Goal: Task Accomplishment & Management: Manage account settings

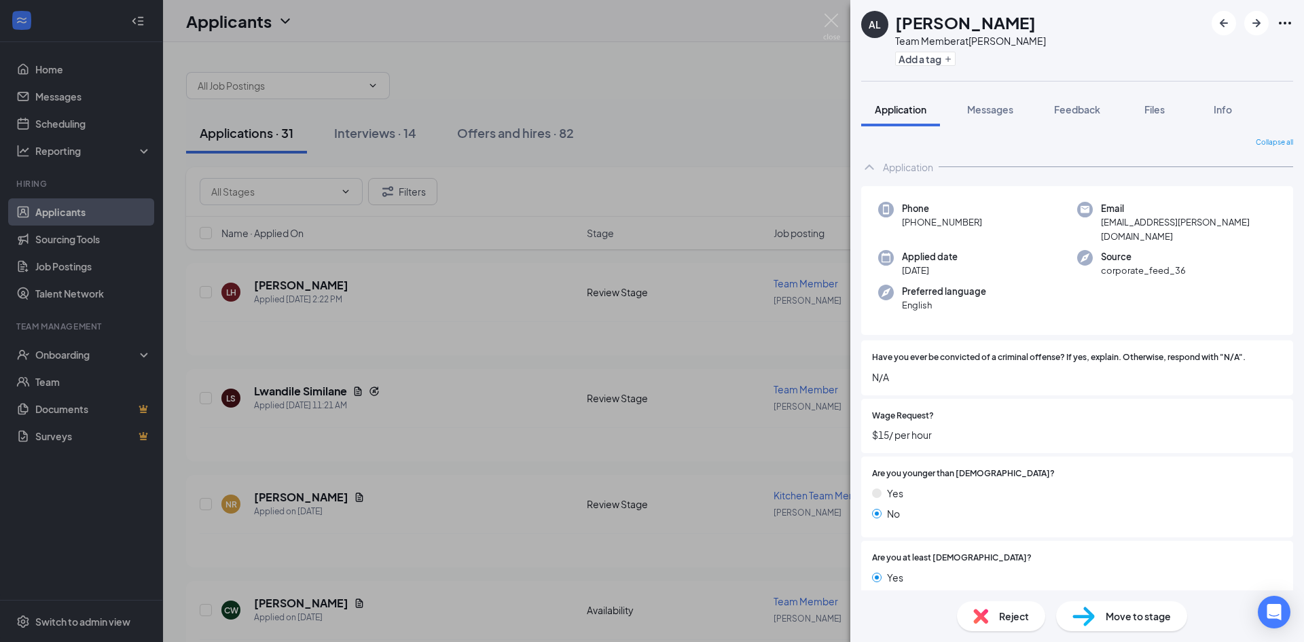
click at [703, 82] on div "AL [PERSON_NAME] Team Member at [PERSON_NAME] Add a tag Application Messages Fe…" at bounding box center [652, 321] width 1304 height 642
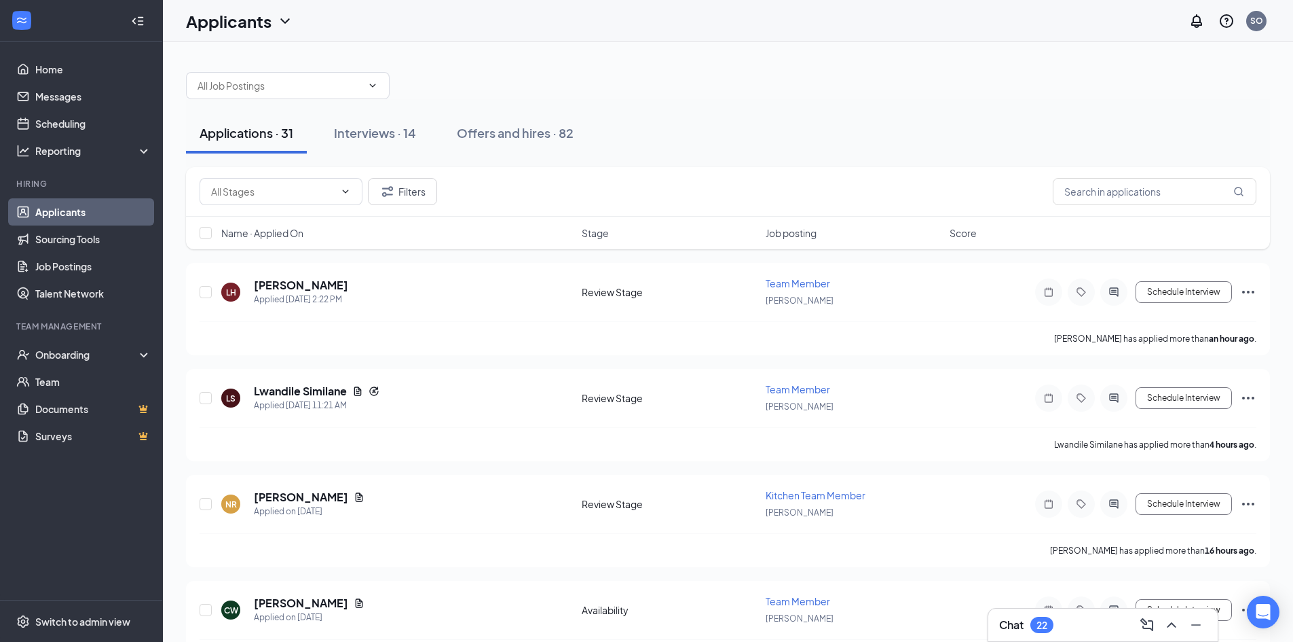
click at [289, 235] on span "Name · Applied On" at bounding box center [262, 233] width 82 height 14
click at [299, 289] on h5 "[PERSON_NAME]" at bounding box center [301, 285] width 94 height 15
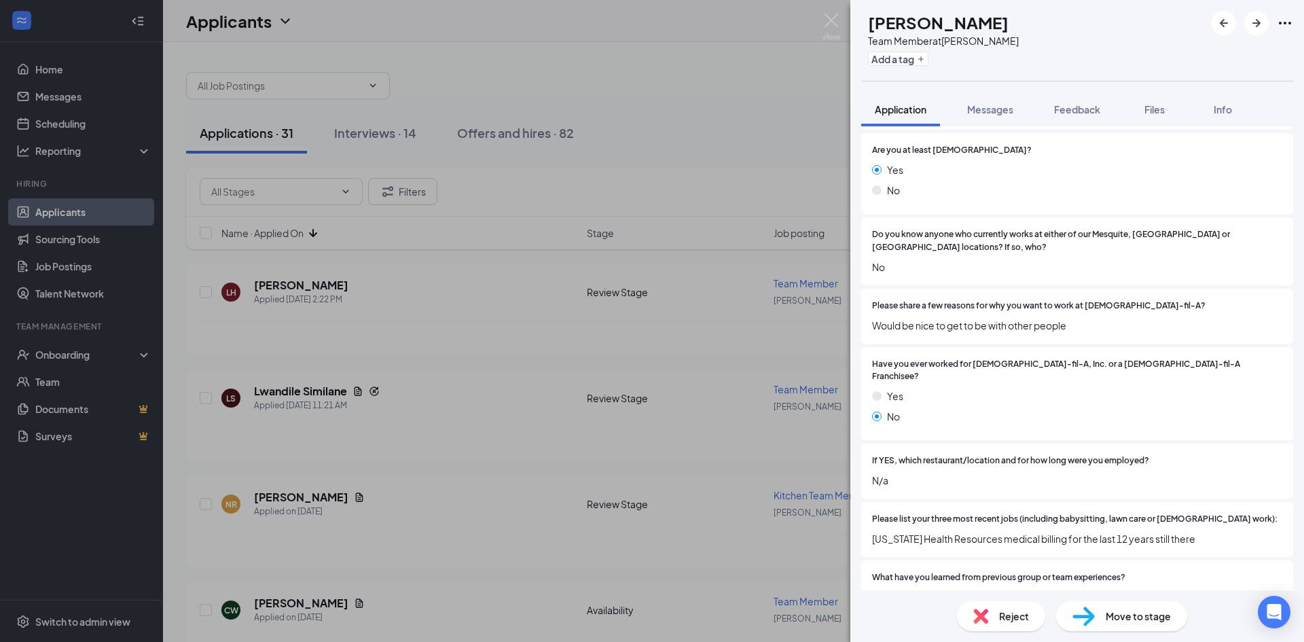
scroll to position [475, 0]
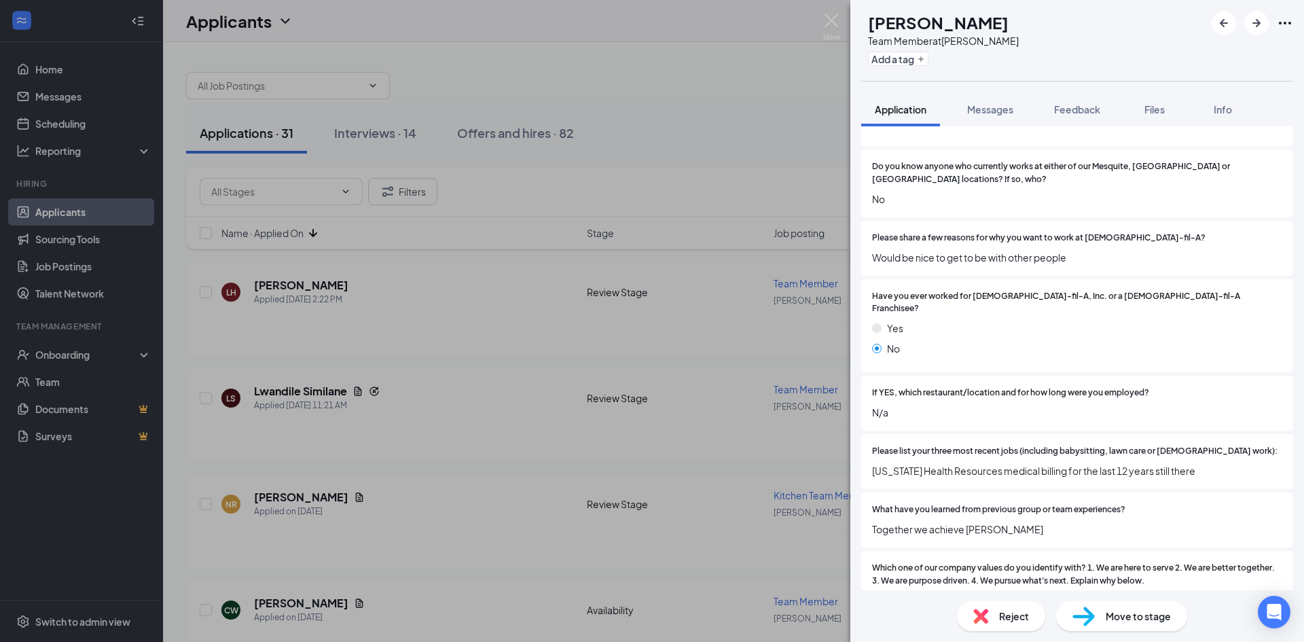
click at [996, 622] on div "Reject" at bounding box center [1001, 616] width 88 height 30
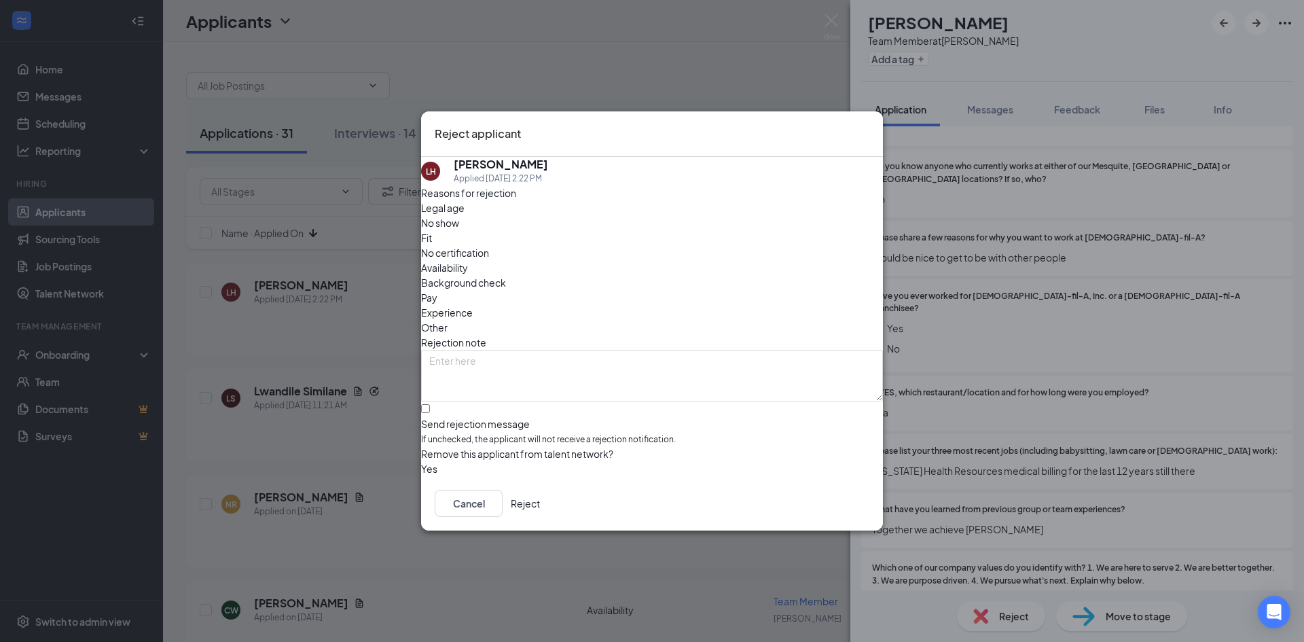
click at [540, 496] on button "Reject" at bounding box center [525, 503] width 29 height 27
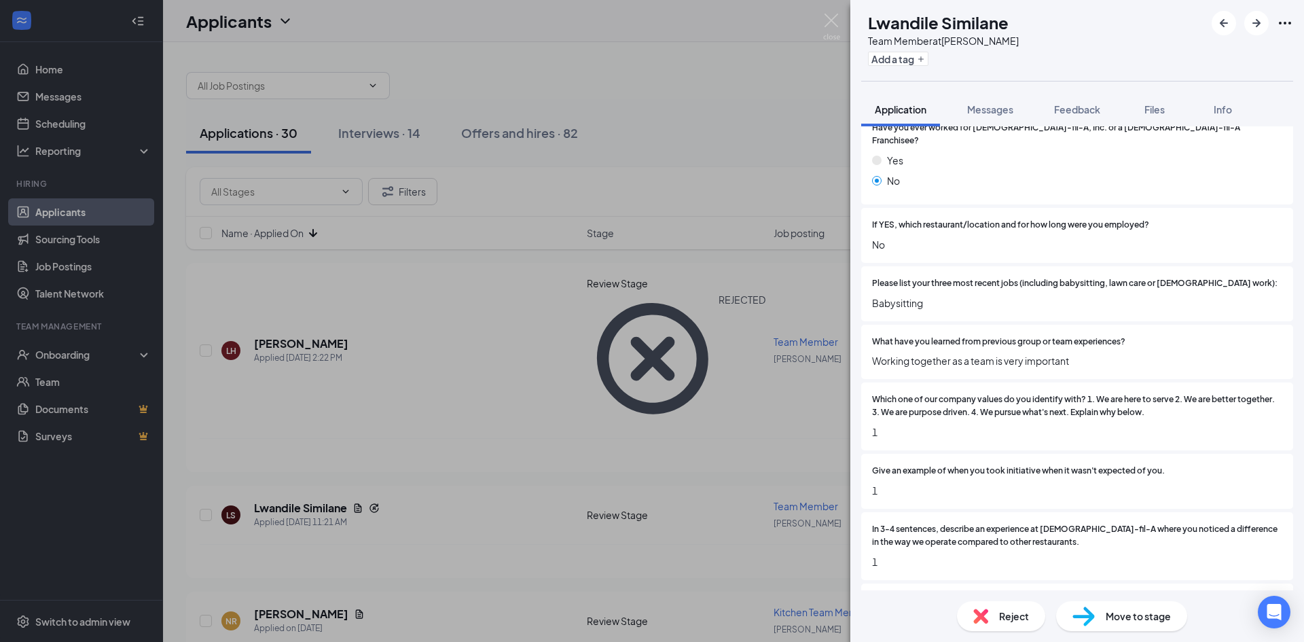
scroll to position [679, 0]
click at [1001, 607] on div "Reject" at bounding box center [1001, 616] width 88 height 30
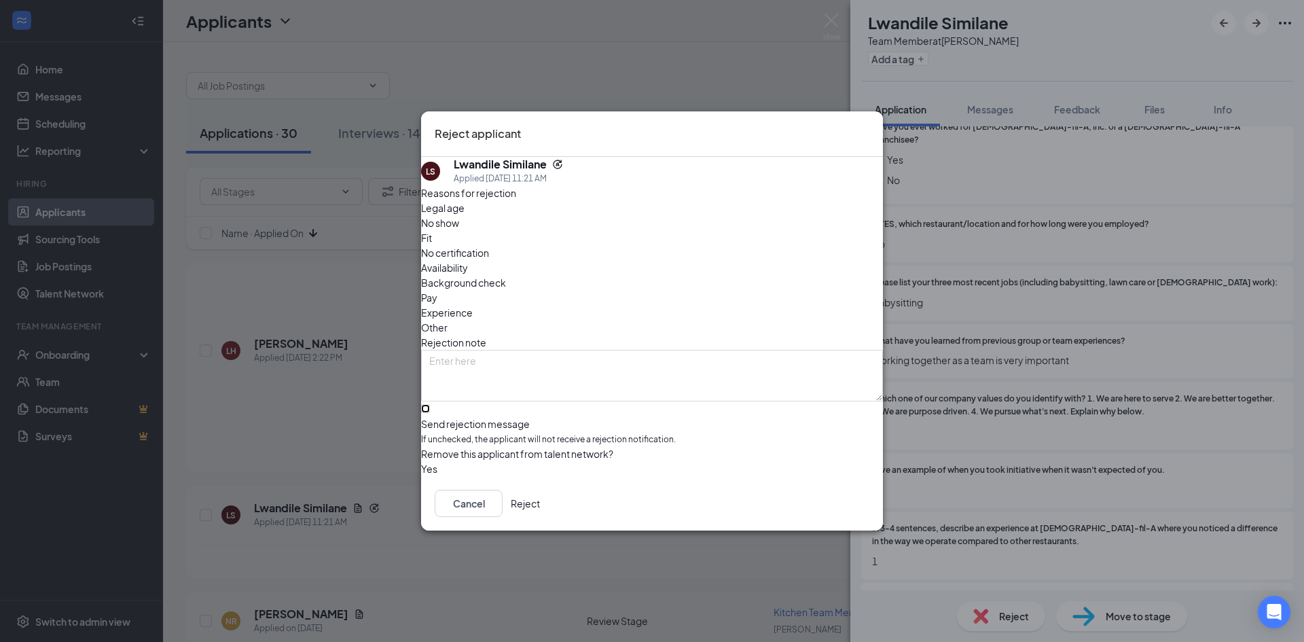
click at [430, 404] on input "Send rejection message If unchecked, the applicant will not receive a rejection…" at bounding box center [425, 408] width 9 height 9
checkbox input "true"
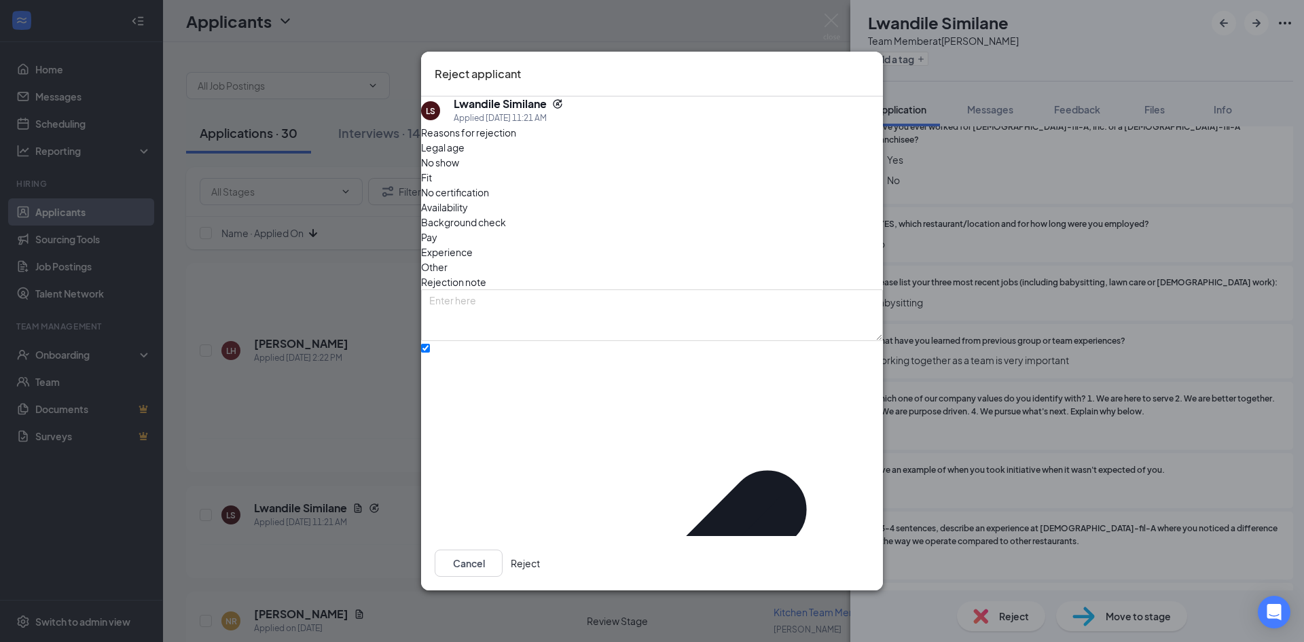
click at [540, 549] on button "Reject" at bounding box center [525, 562] width 29 height 27
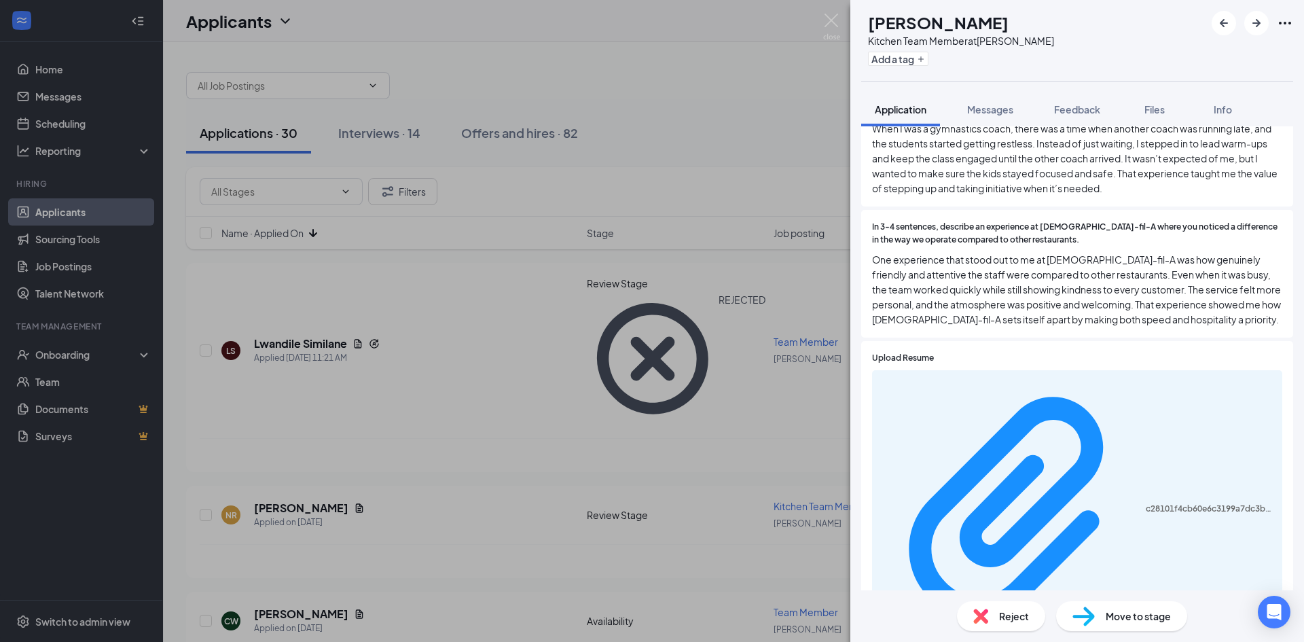
scroll to position [1018, 0]
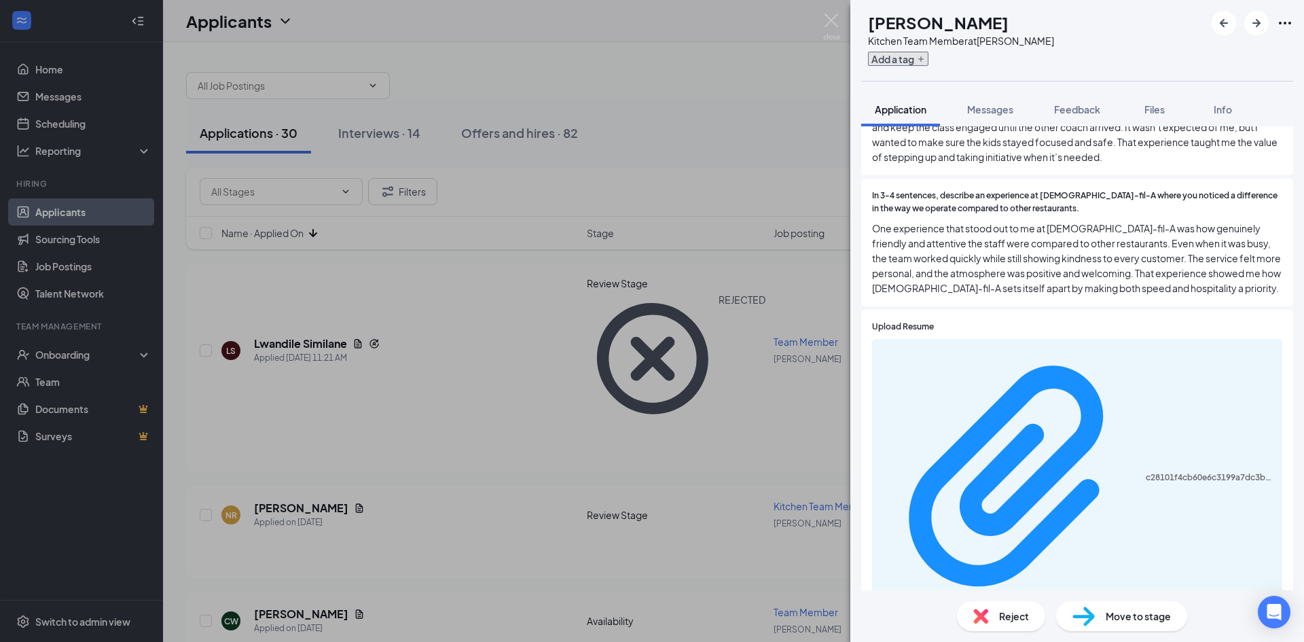
click at [928, 62] on button "Add a tag" at bounding box center [898, 59] width 60 height 14
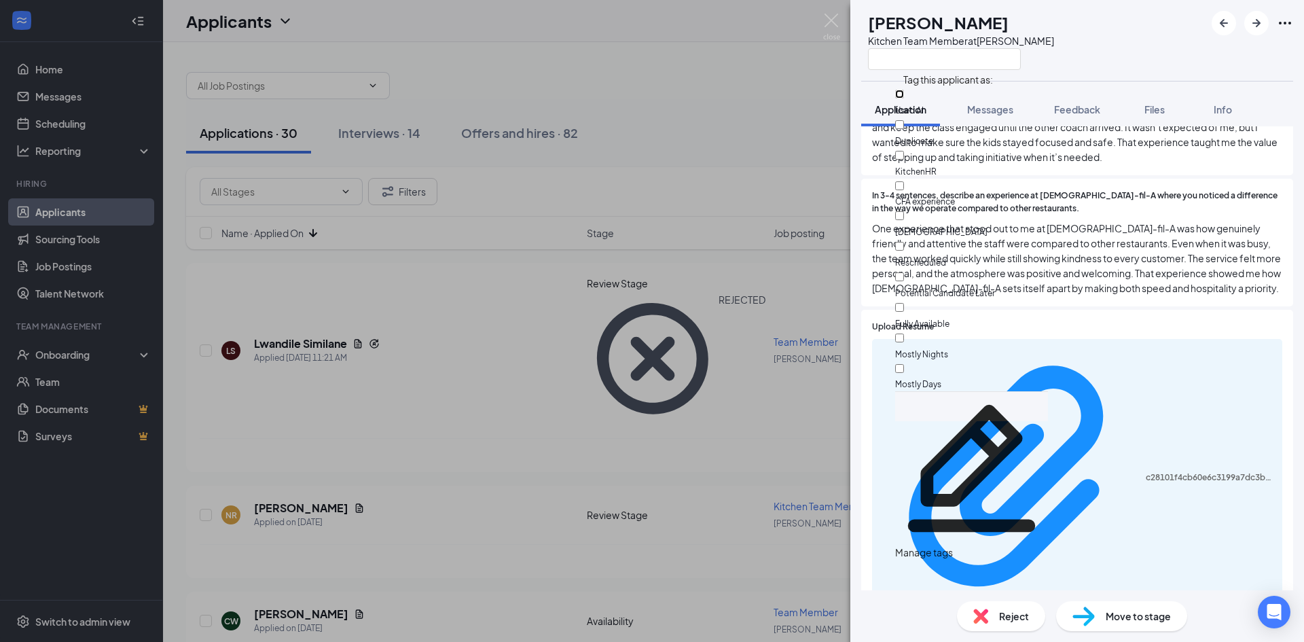
click at [904, 93] on input "Used AI" at bounding box center [899, 94] width 9 height 9
checkbox input "true"
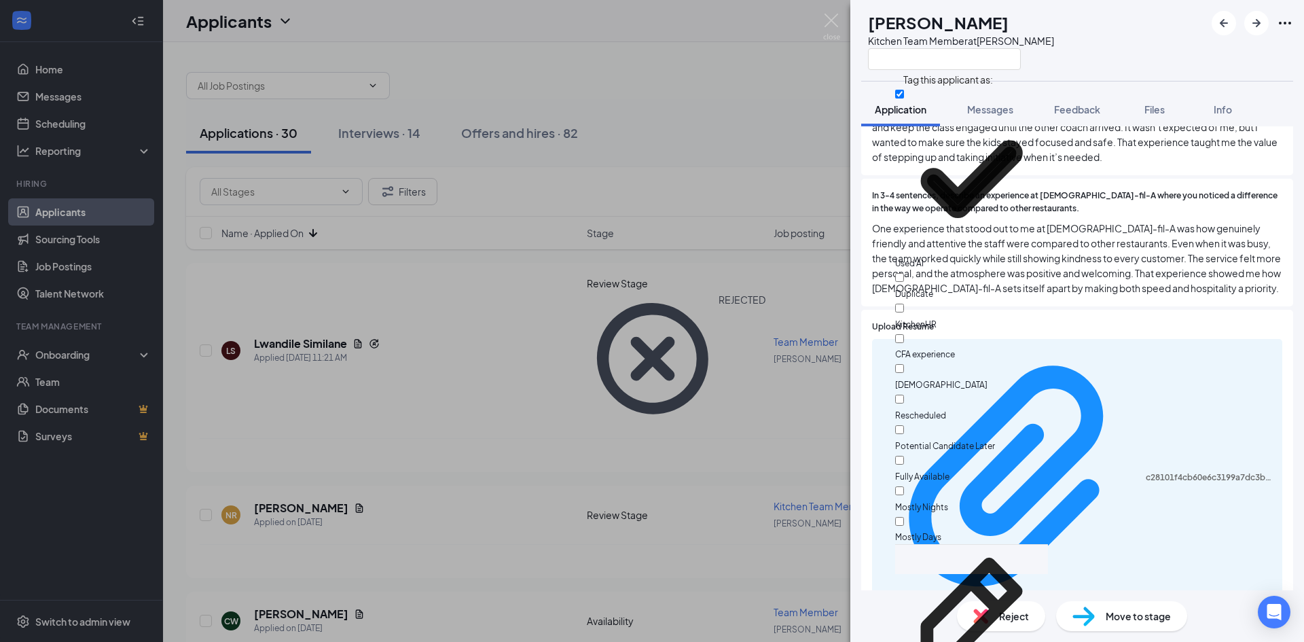
click at [1150, 38] on div "NR [PERSON_NAME] Kitchen Team Member at [GEOGRAPHIC_DATA]" at bounding box center [1077, 40] width 454 height 81
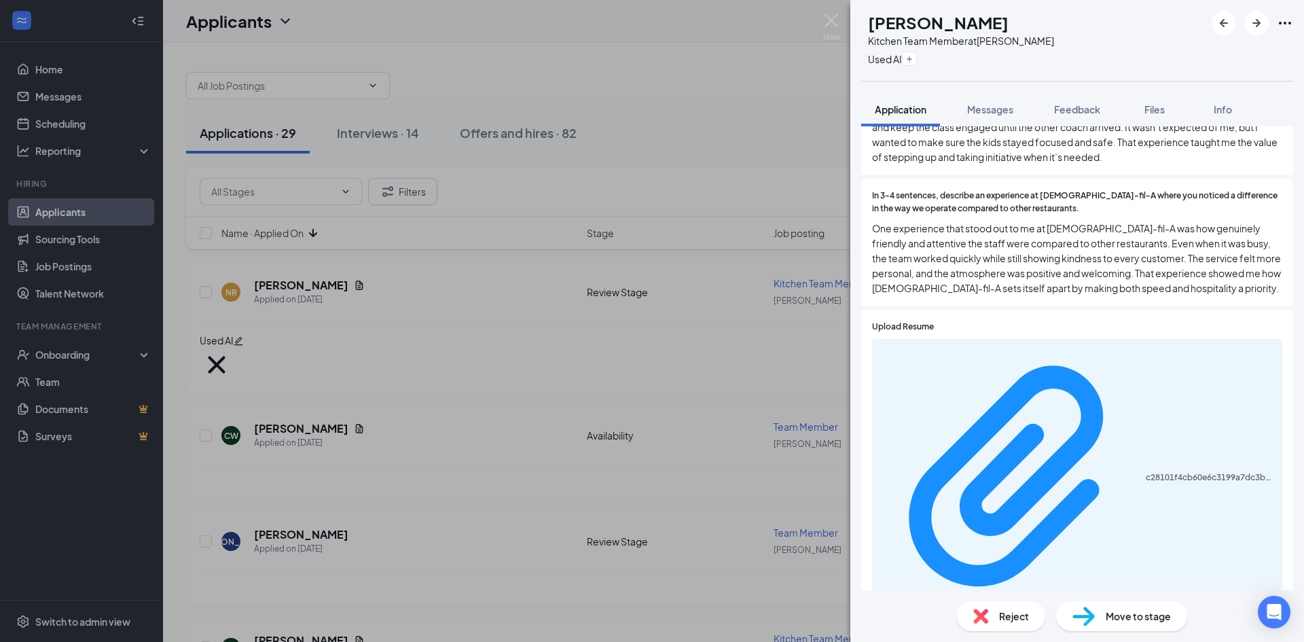
click at [984, 614] on img at bounding box center [980, 615] width 15 height 15
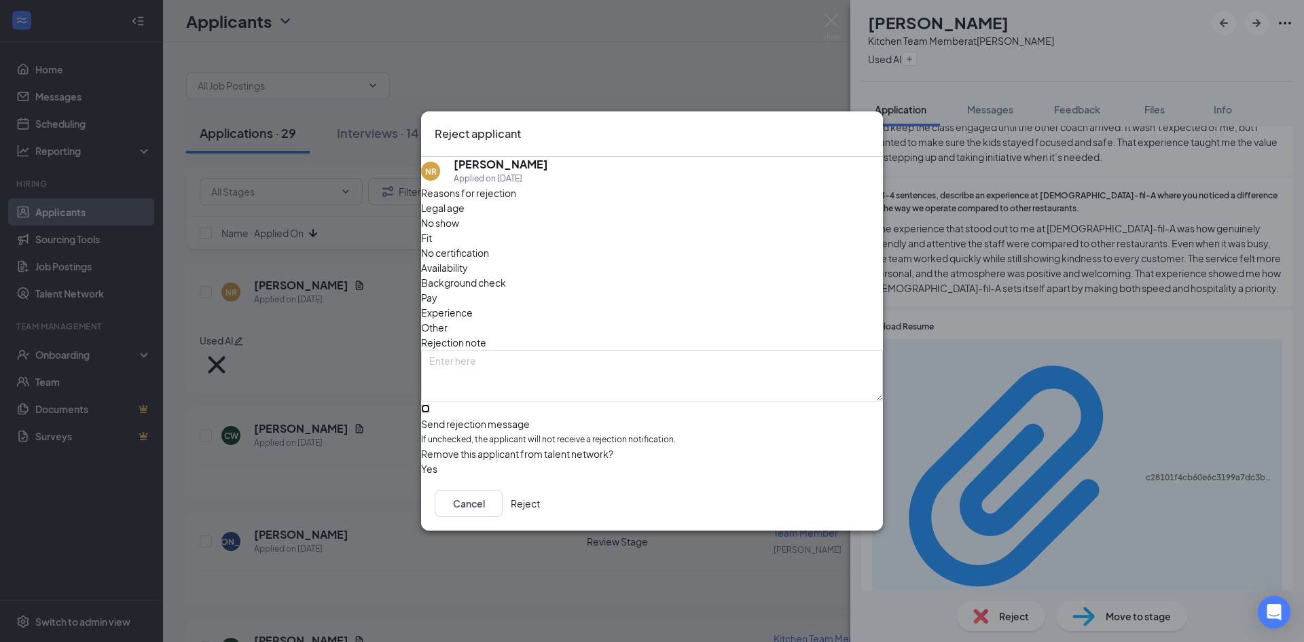
click at [430, 404] on input "Send rejection message If unchecked, the applicant will not receive a rejection…" at bounding box center [425, 408] width 9 height 9
checkbox input "true"
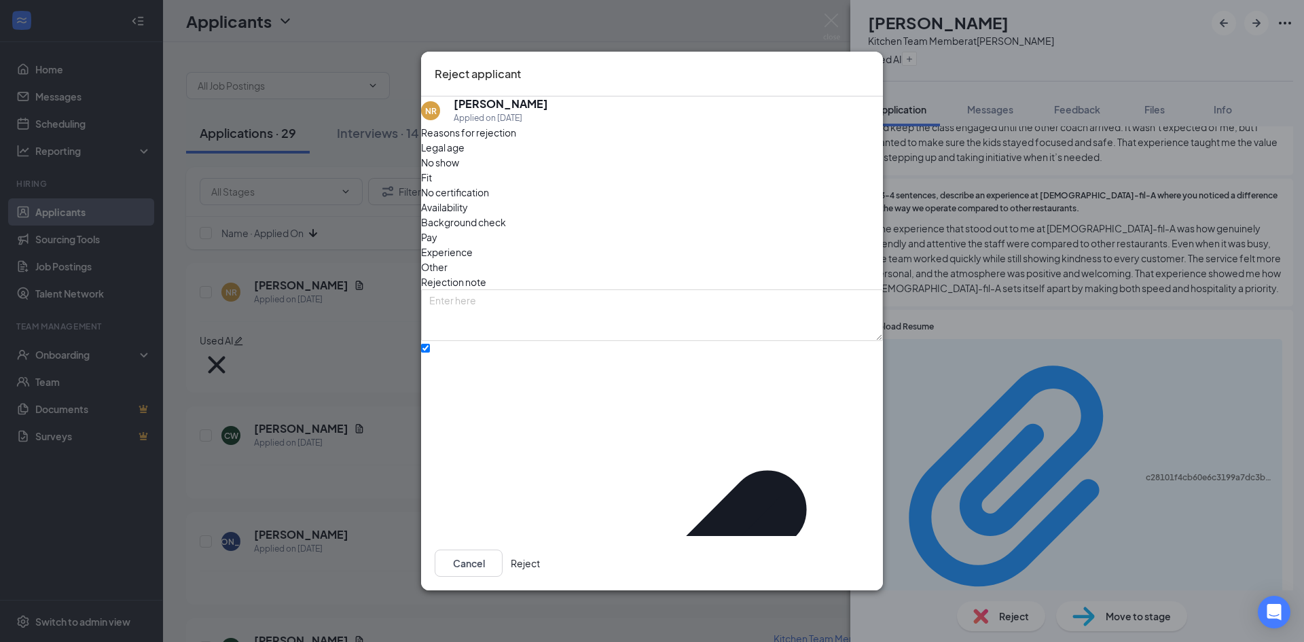
click at [891, 469] on div "Reject applicant NR [PERSON_NAME] Applied on [DATE] Reasons for rejection Legal…" at bounding box center [652, 321] width 1304 height 642
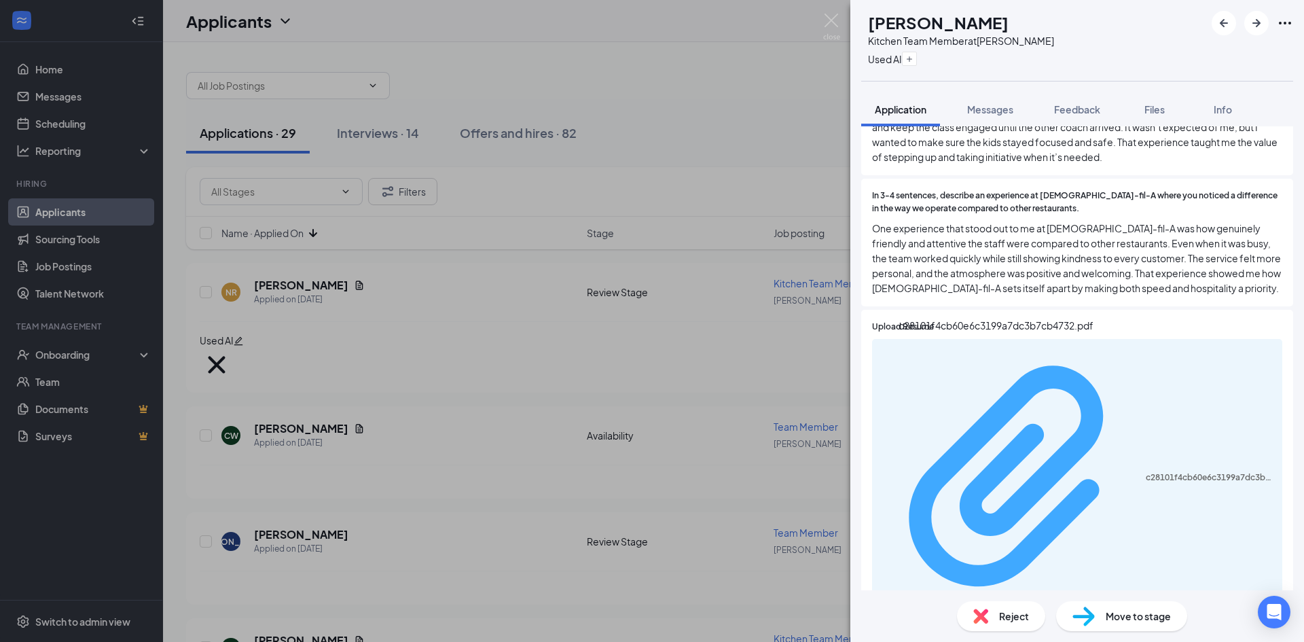
click at [1145, 472] on div "c28101f4cb60e6c3199a7dc3b7cb4732.pdf" at bounding box center [1209, 477] width 128 height 11
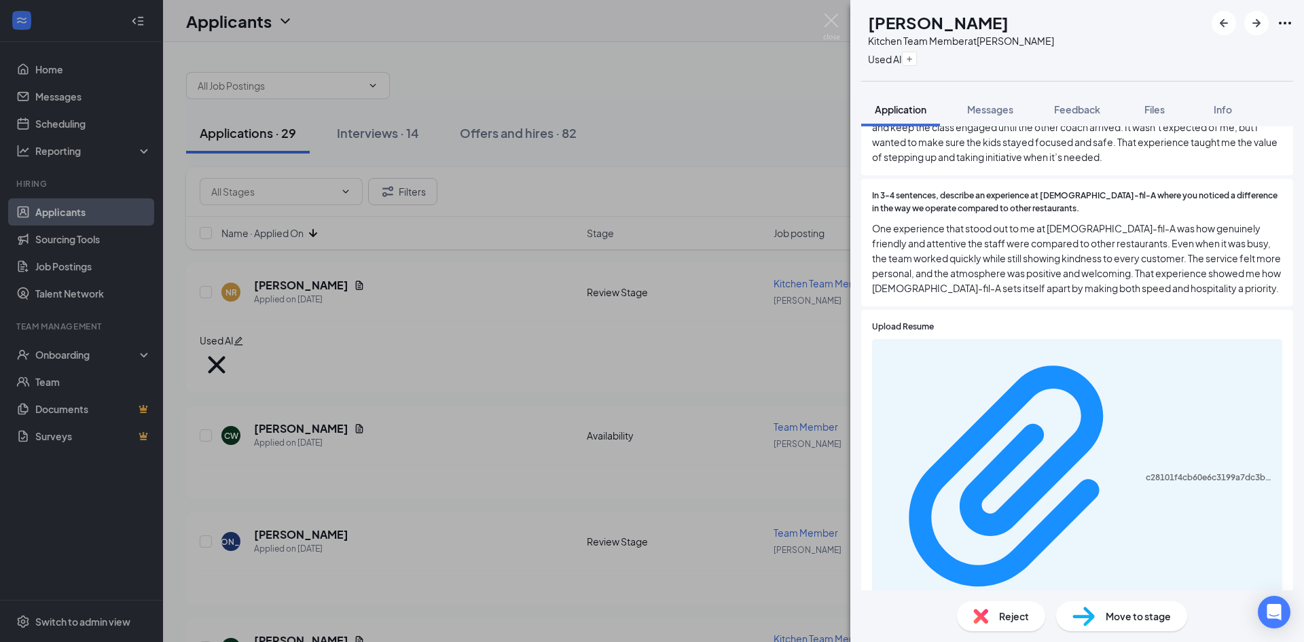
click at [985, 621] on img at bounding box center [980, 615] width 15 height 15
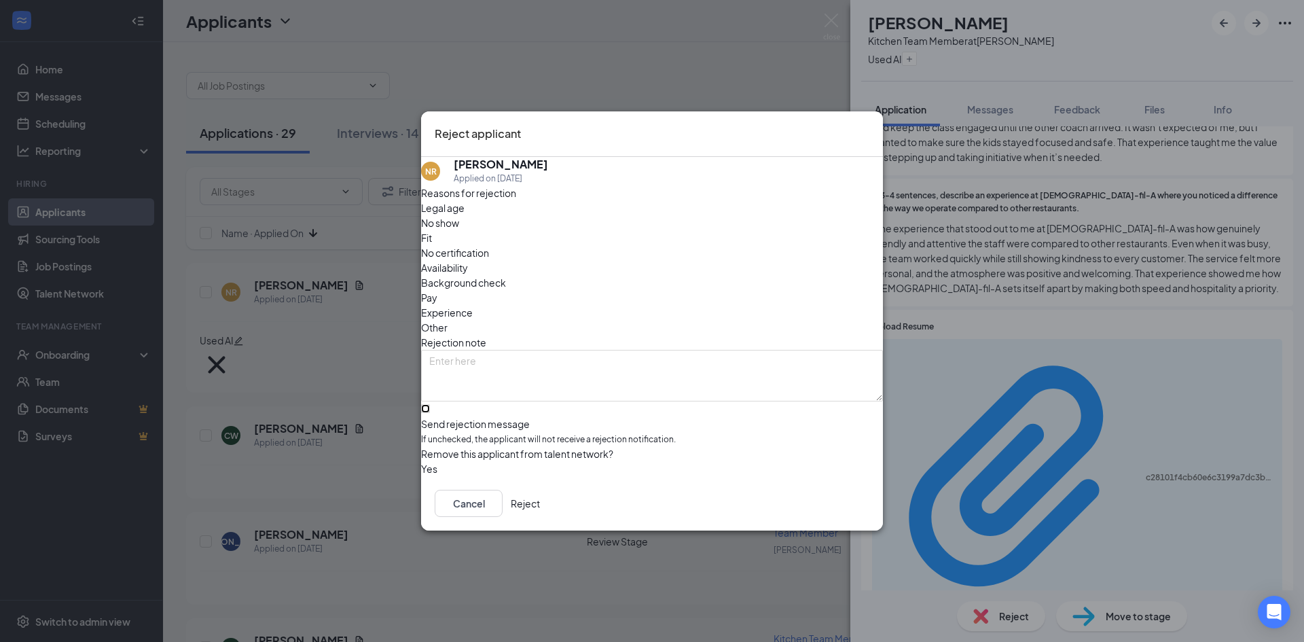
click at [430, 404] on input "Send rejection message If unchecked, the applicant will not receive a rejection…" at bounding box center [425, 408] width 9 height 9
checkbox input "true"
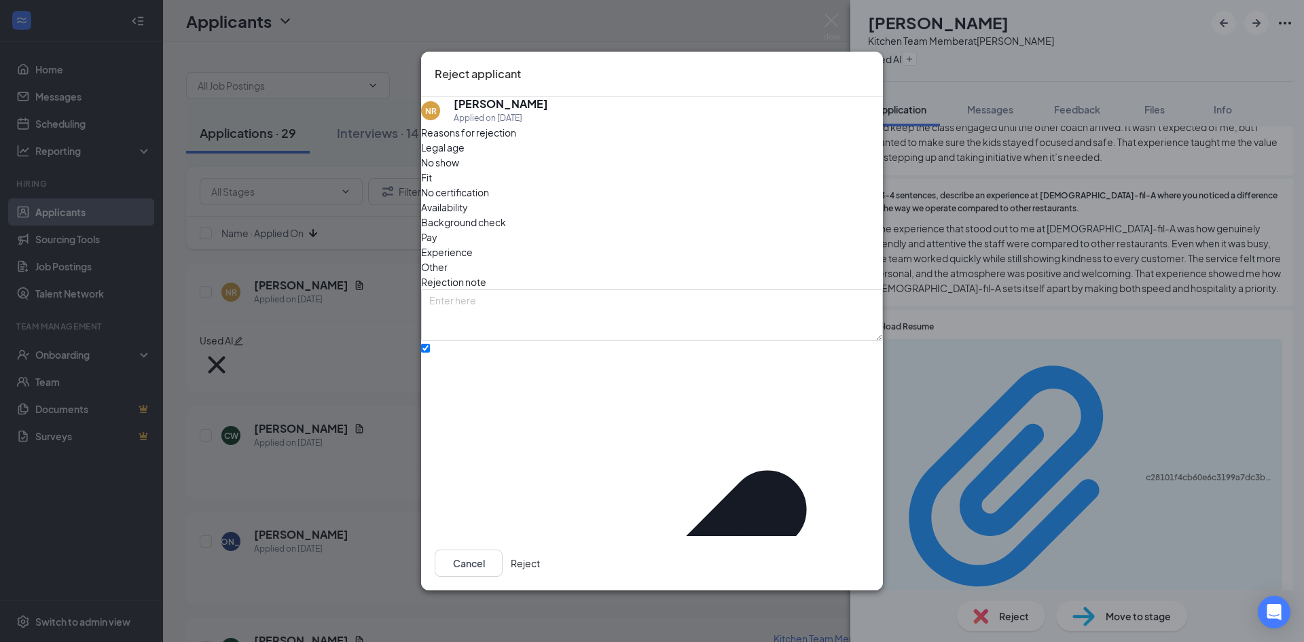
click at [540, 555] on button "Reject" at bounding box center [525, 562] width 29 height 27
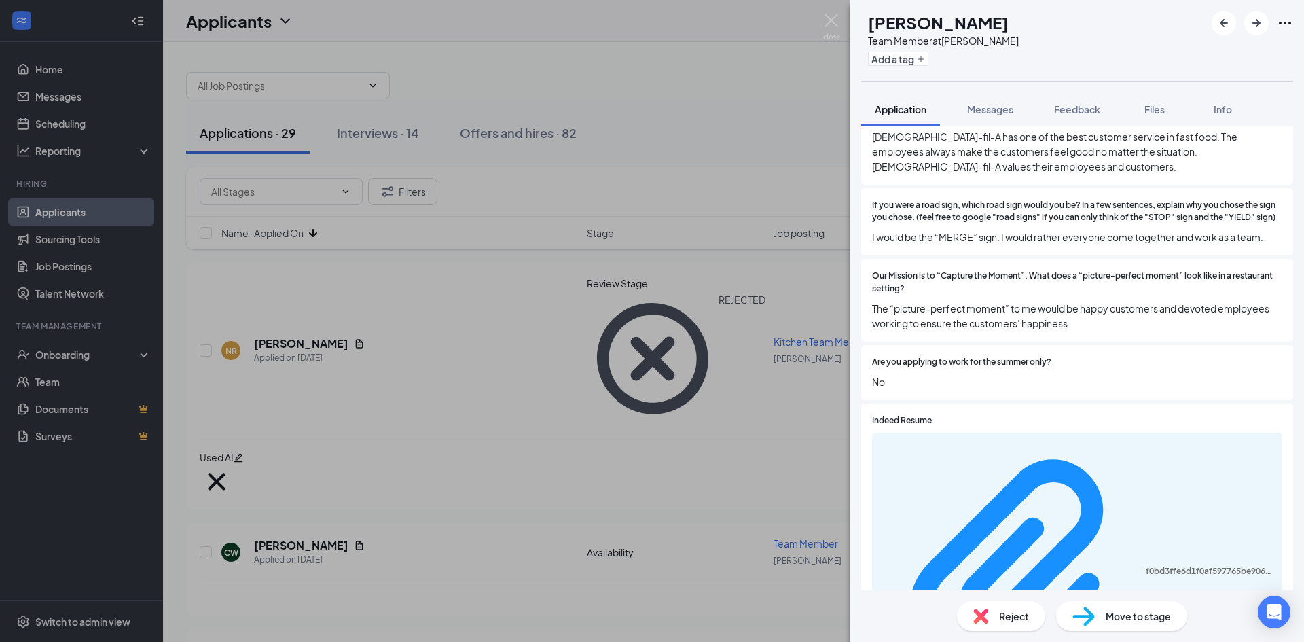
scroll to position [1103, 0]
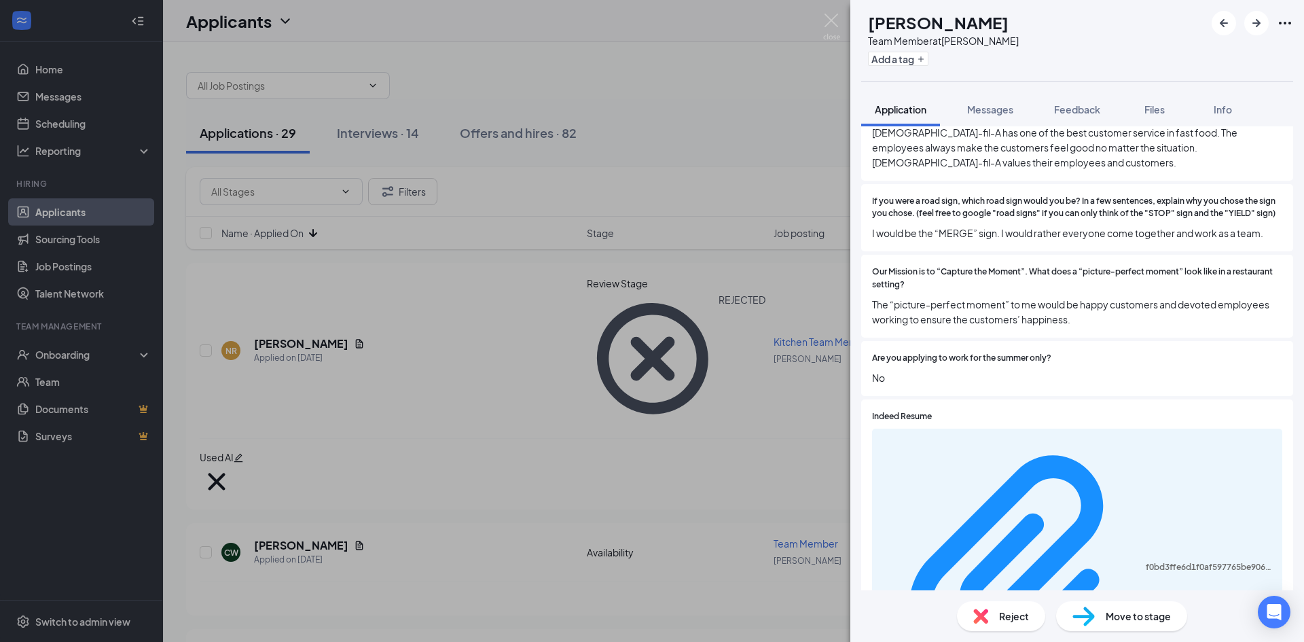
click at [333, 488] on div "CW [PERSON_NAME] Team Member at [PERSON_NAME] Add a tag Application Messages Fe…" at bounding box center [652, 321] width 1304 height 642
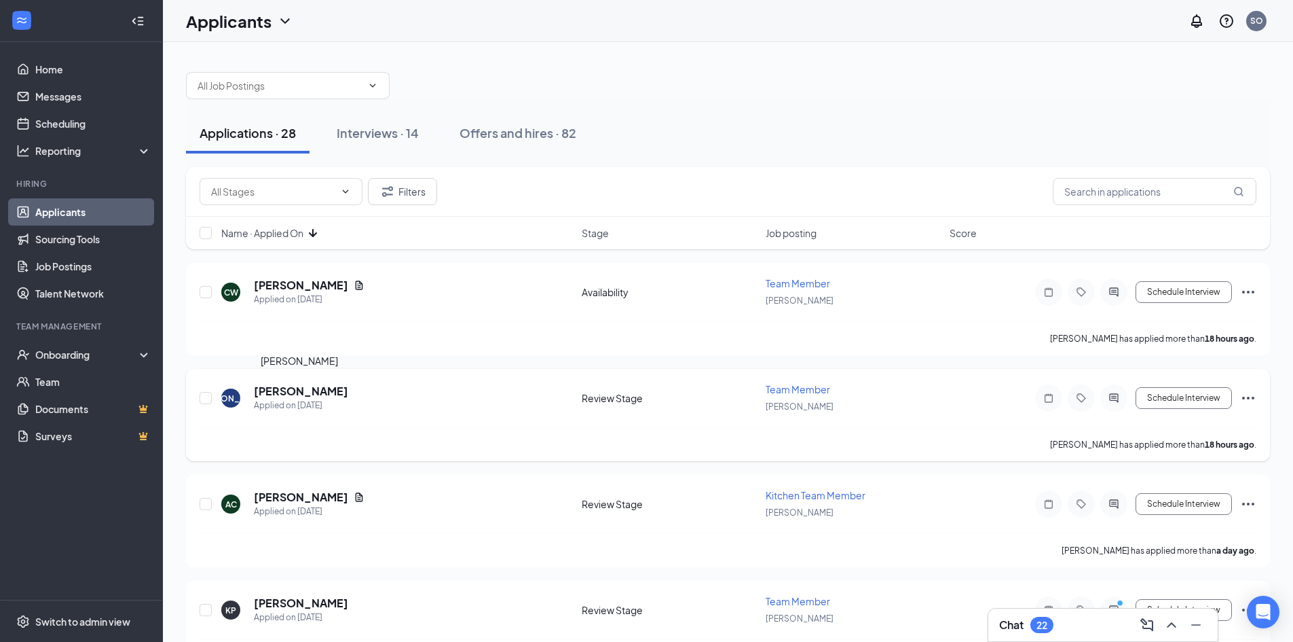
click at [323, 393] on h5 "[PERSON_NAME]" at bounding box center [301, 391] width 94 height 15
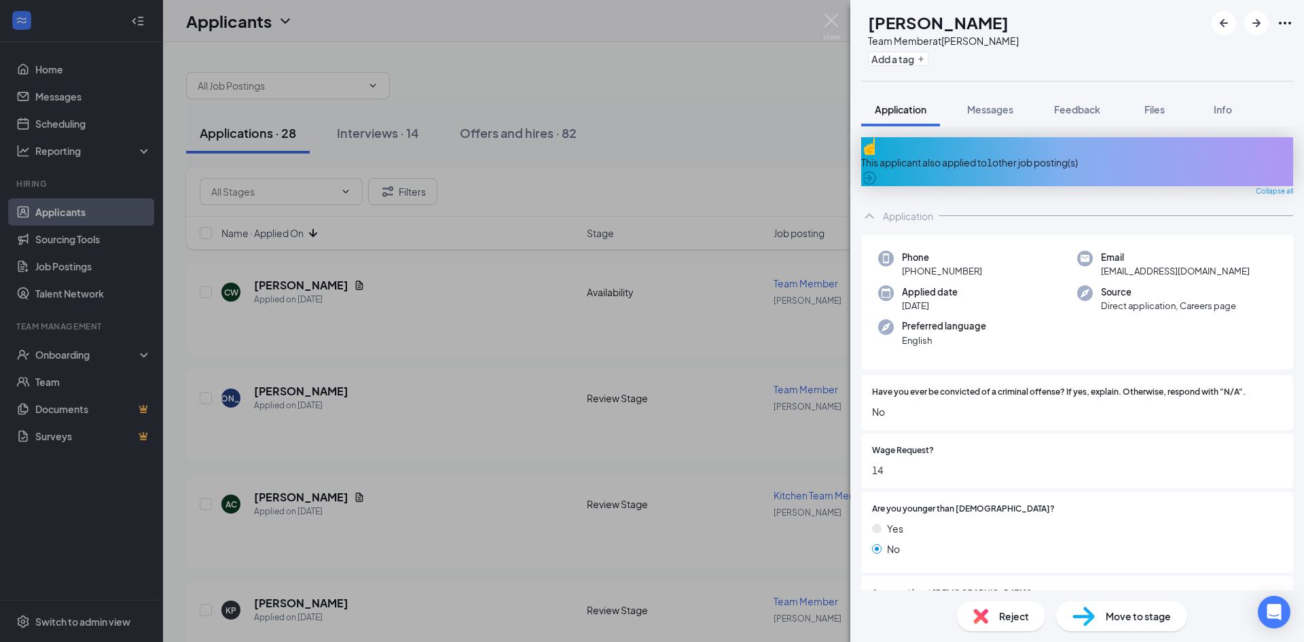
click at [999, 614] on span "Reject" at bounding box center [1014, 615] width 30 height 15
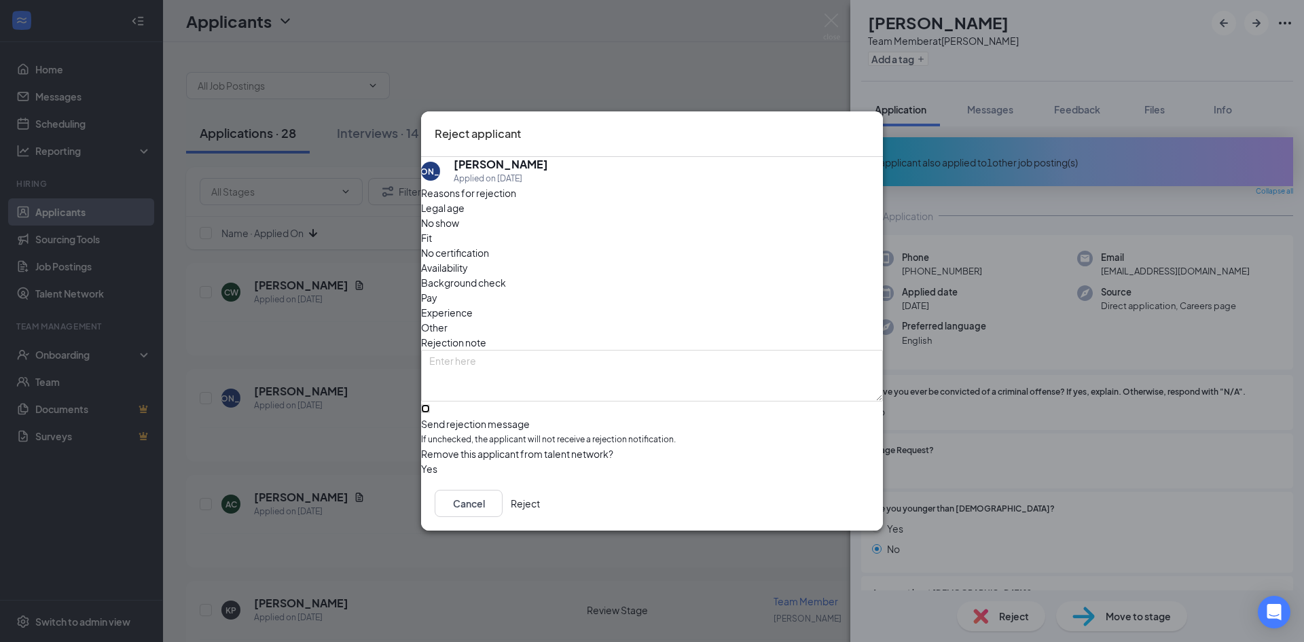
click at [430, 404] on input "Send rejection message If unchecked, the applicant will not receive a rejection…" at bounding box center [425, 408] width 9 height 9
checkbox input "true"
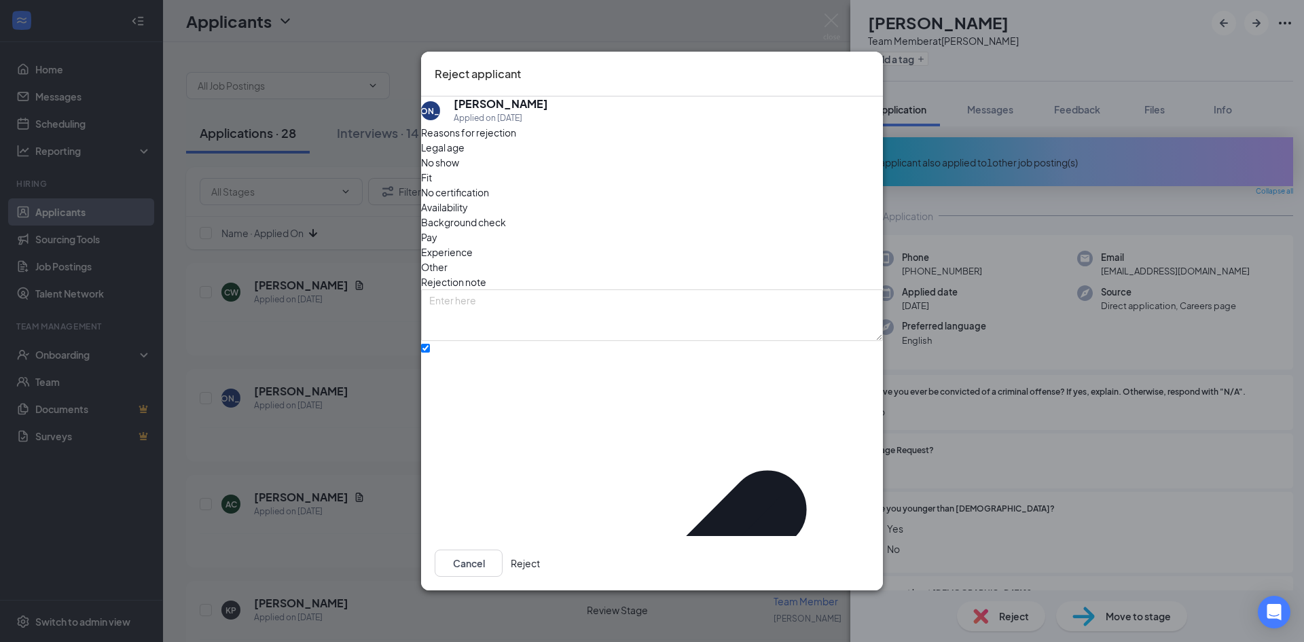
click at [540, 549] on button "Reject" at bounding box center [525, 562] width 29 height 27
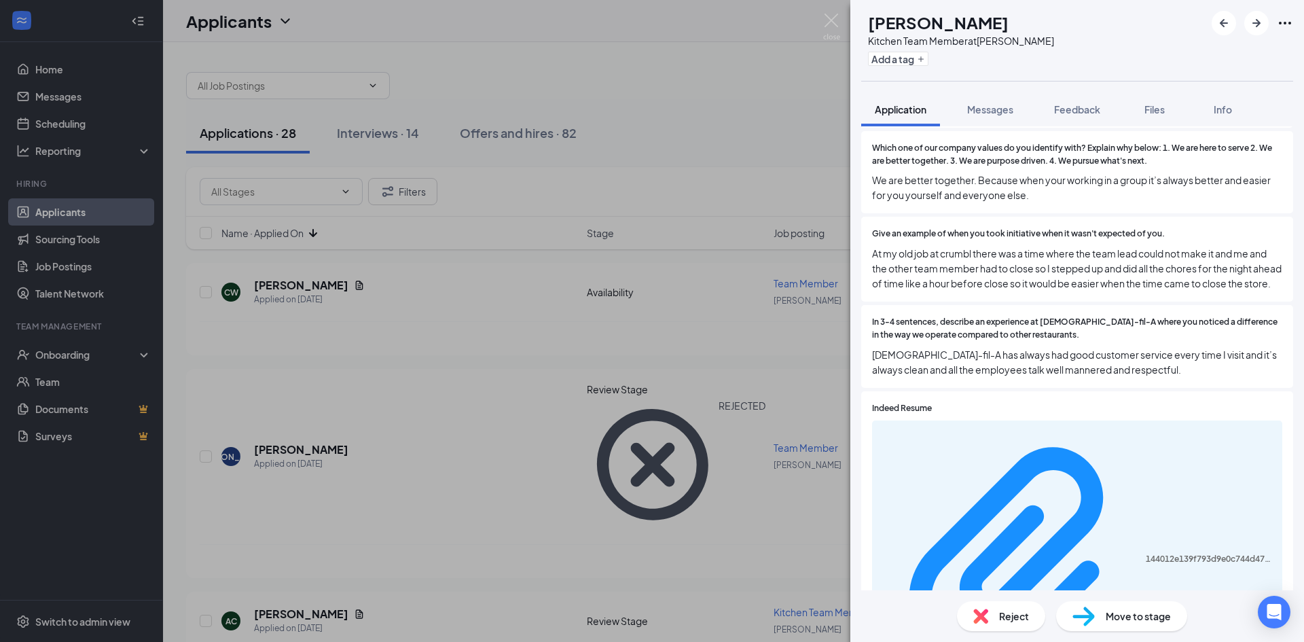
scroll to position [747, 0]
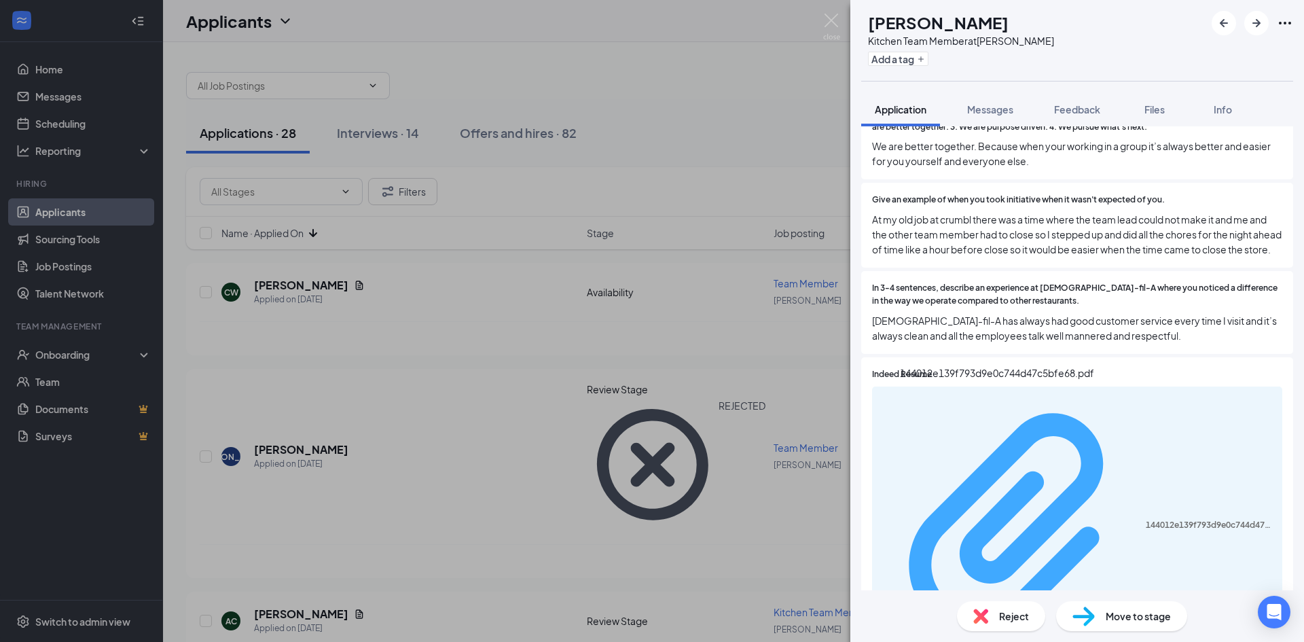
click at [1145, 519] on div "144012e139f793d9e0c744d47c5bfe68.pdf" at bounding box center [1209, 524] width 128 height 11
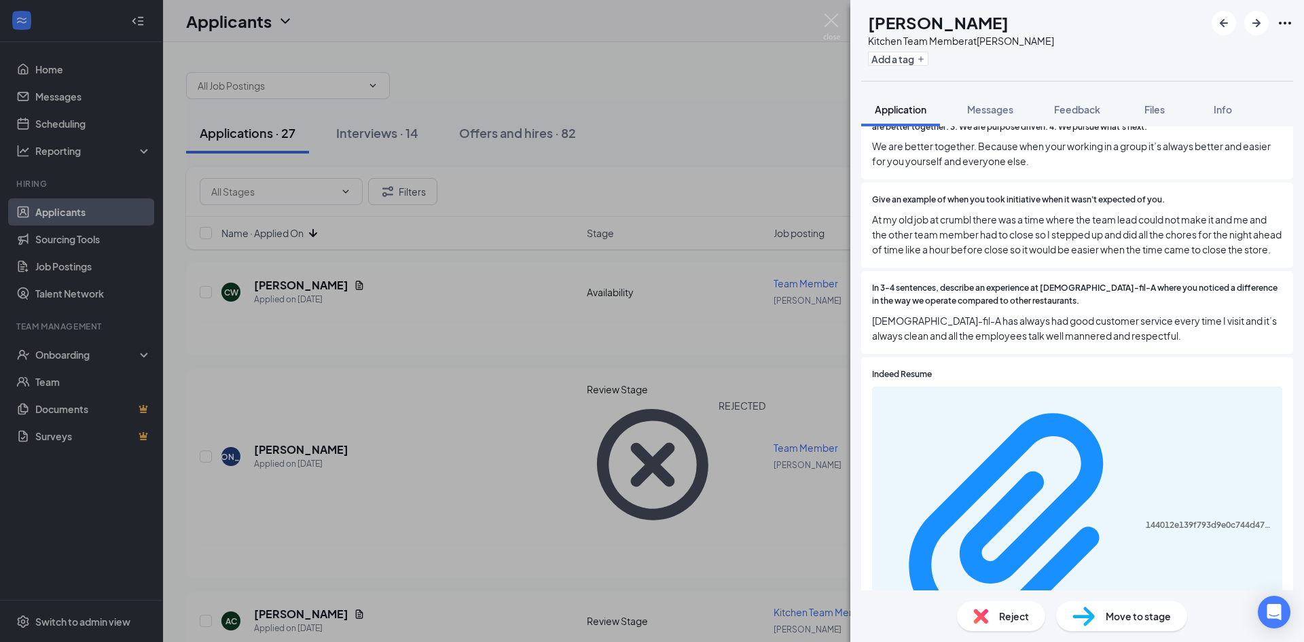
click at [1024, 615] on span "Reject" at bounding box center [1014, 615] width 30 height 15
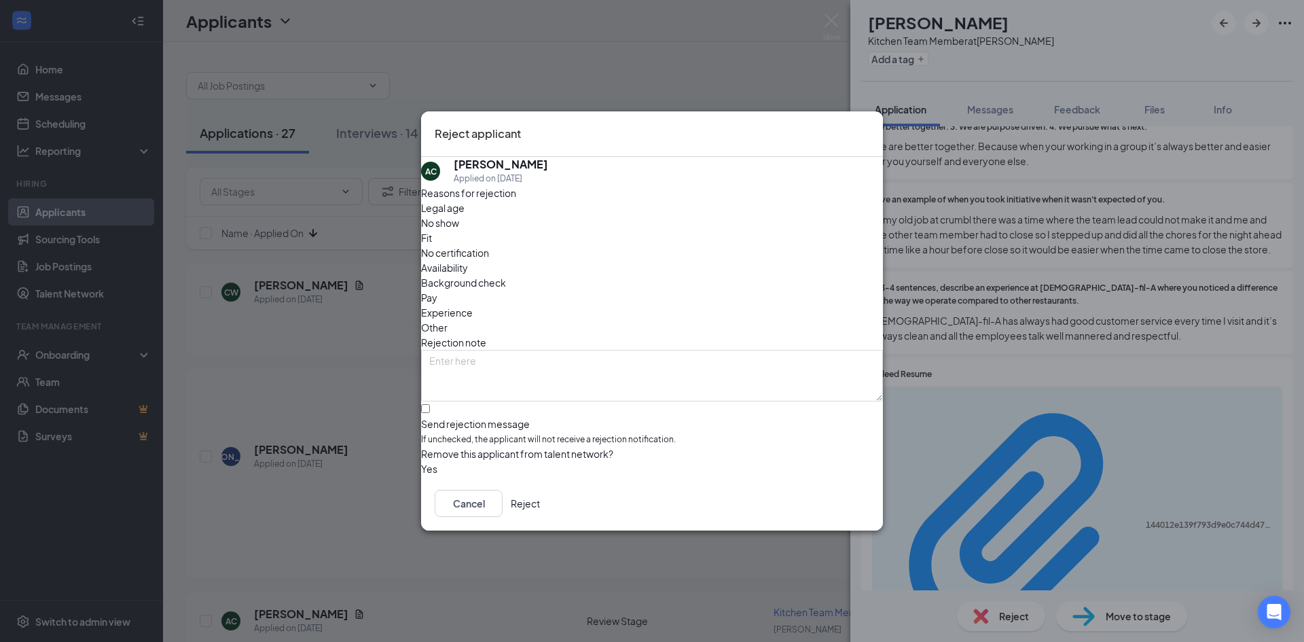
click at [540, 500] on button "Reject" at bounding box center [525, 503] width 29 height 27
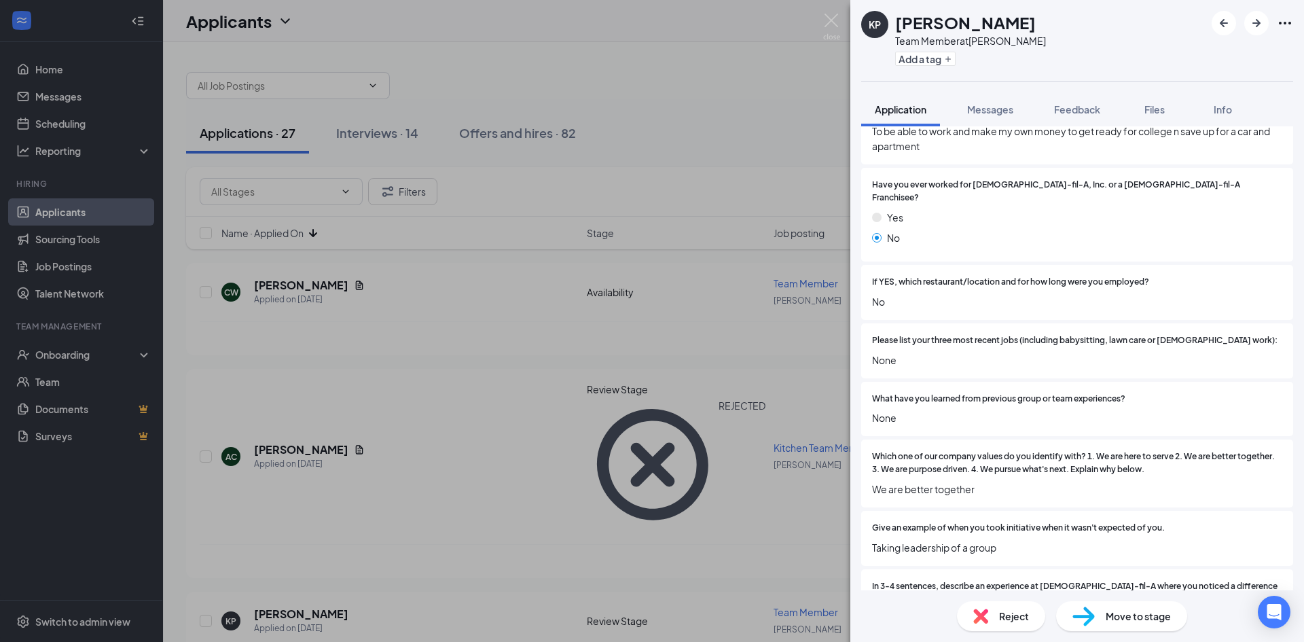
scroll to position [611, 0]
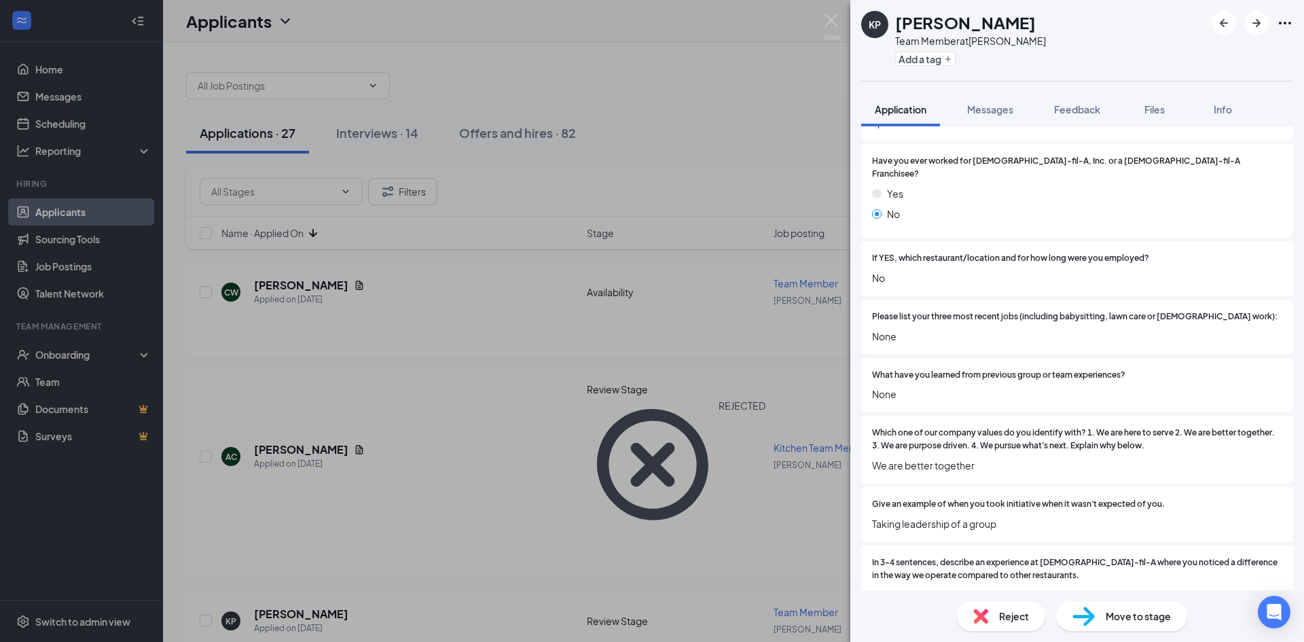
click at [989, 627] on div "Reject" at bounding box center [1001, 616] width 88 height 30
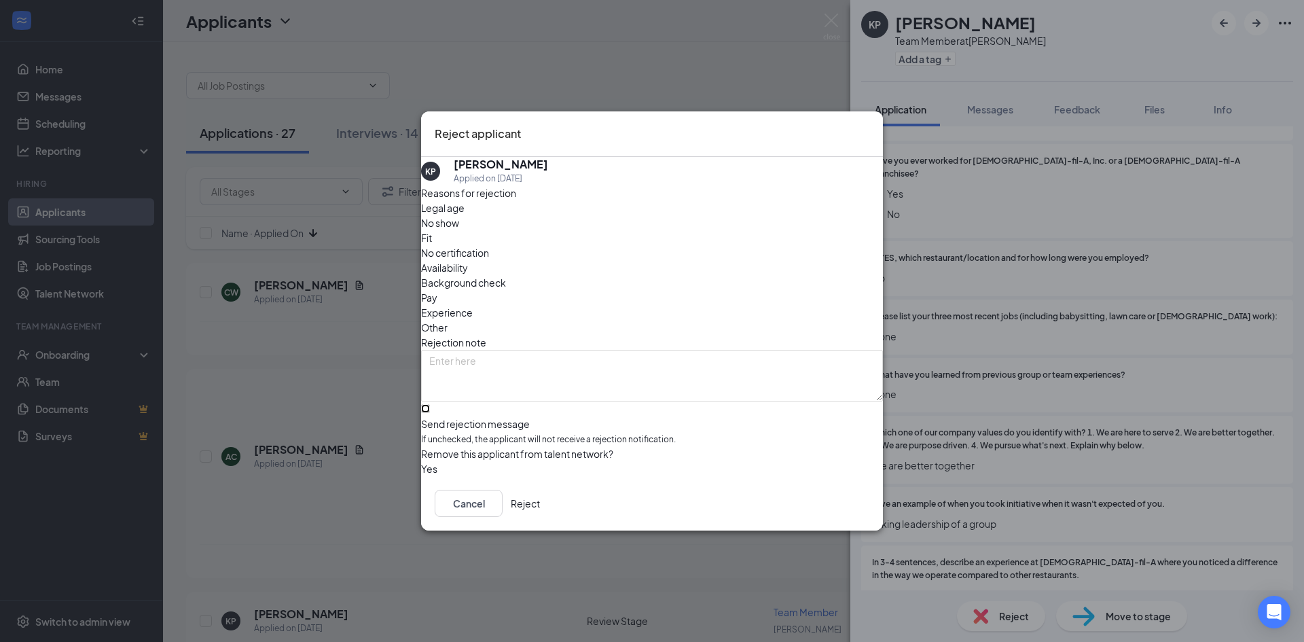
click at [430, 404] on input "Send rejection message If unchecked, the applicant will not receive a rejection…" at bounding box center [425, 408] width 9 height 9
checkbox input "true"
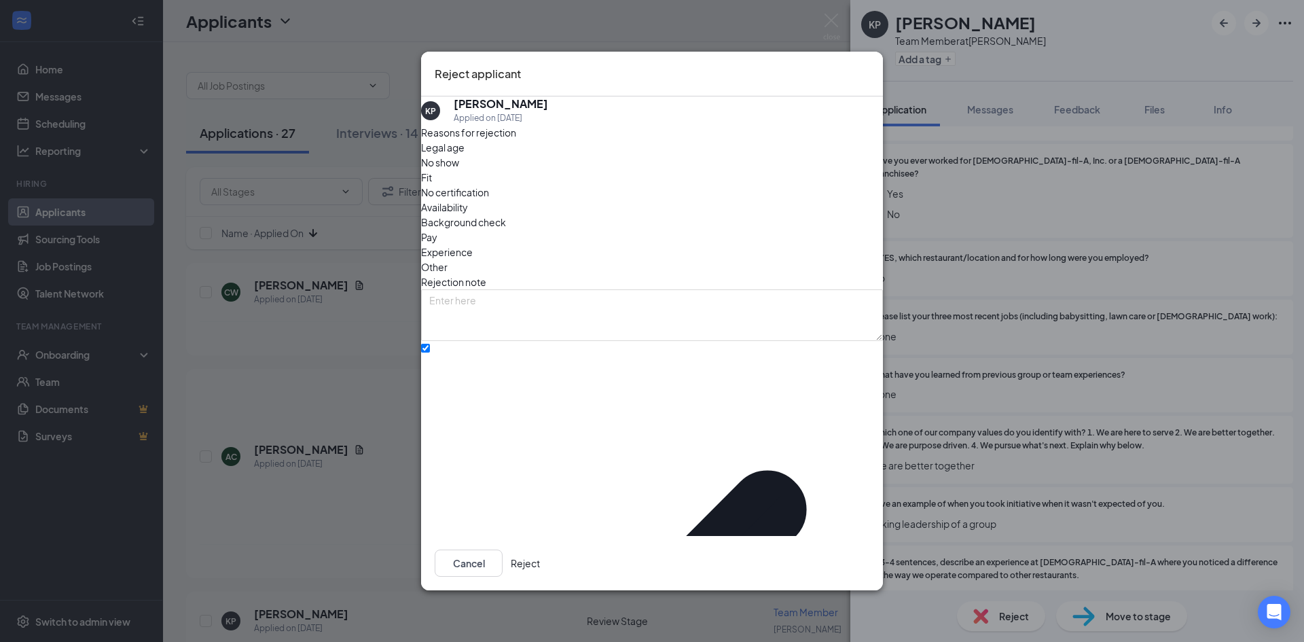
click at [540, 549] on button "Reject" at bounding box center [525, 562] width 29 height 27
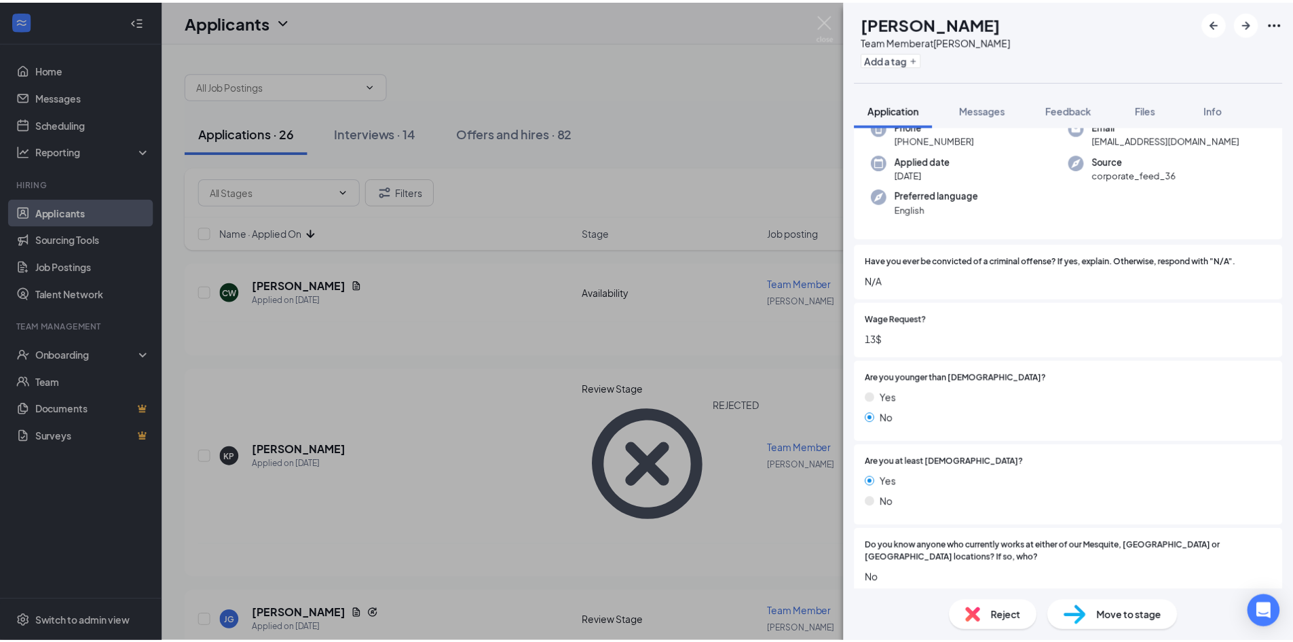
scroll to position [136, 0]
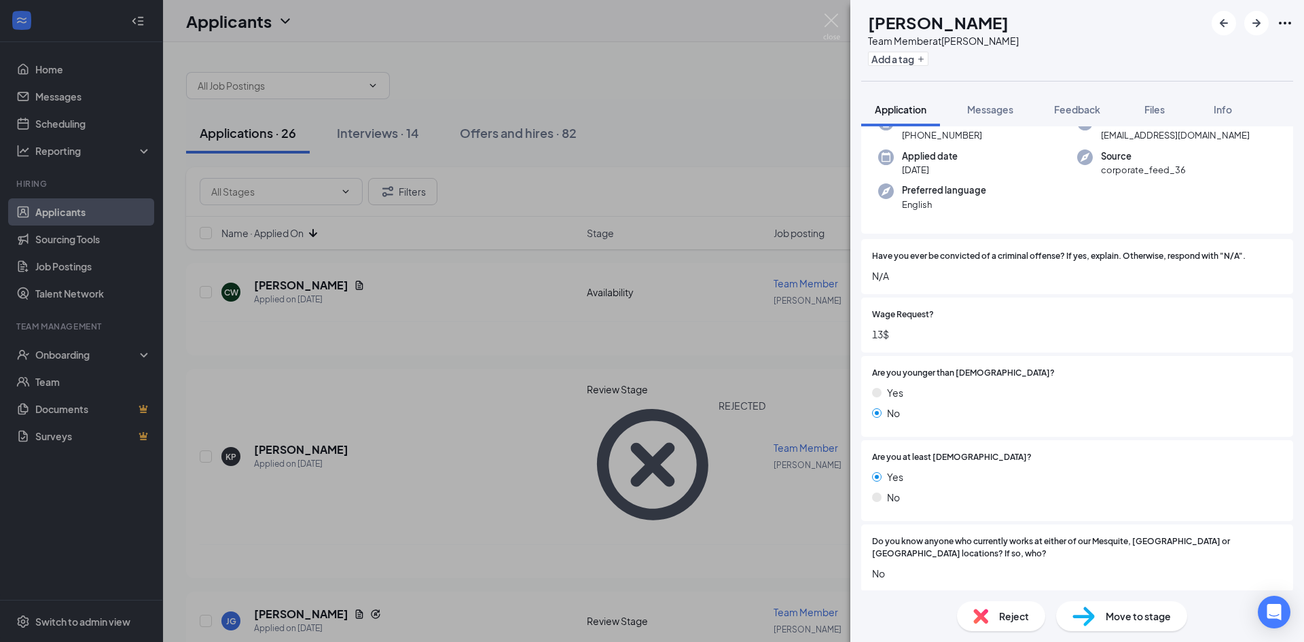
click at [382, 451] on div "[PERSON_NAME] Team Member at [PERSON_NAME] Add a tag Application Messages Feedb…" at bounding box center [652, 321] width 1304 height 642
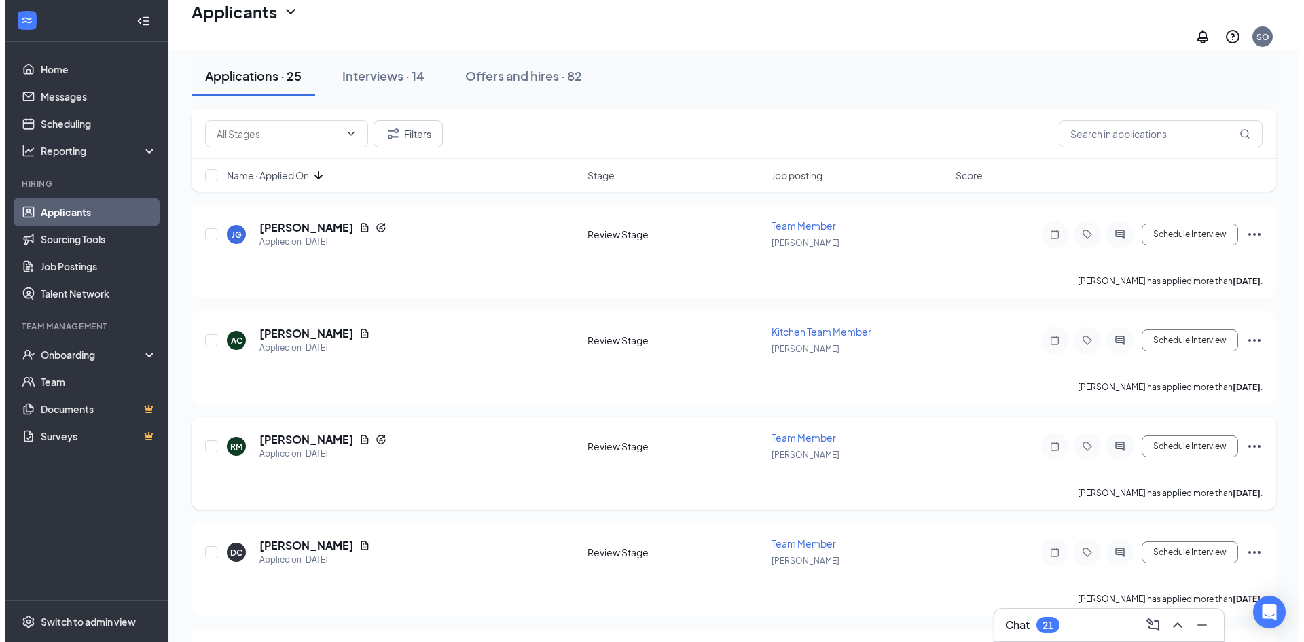
scroll to position [204, 0]
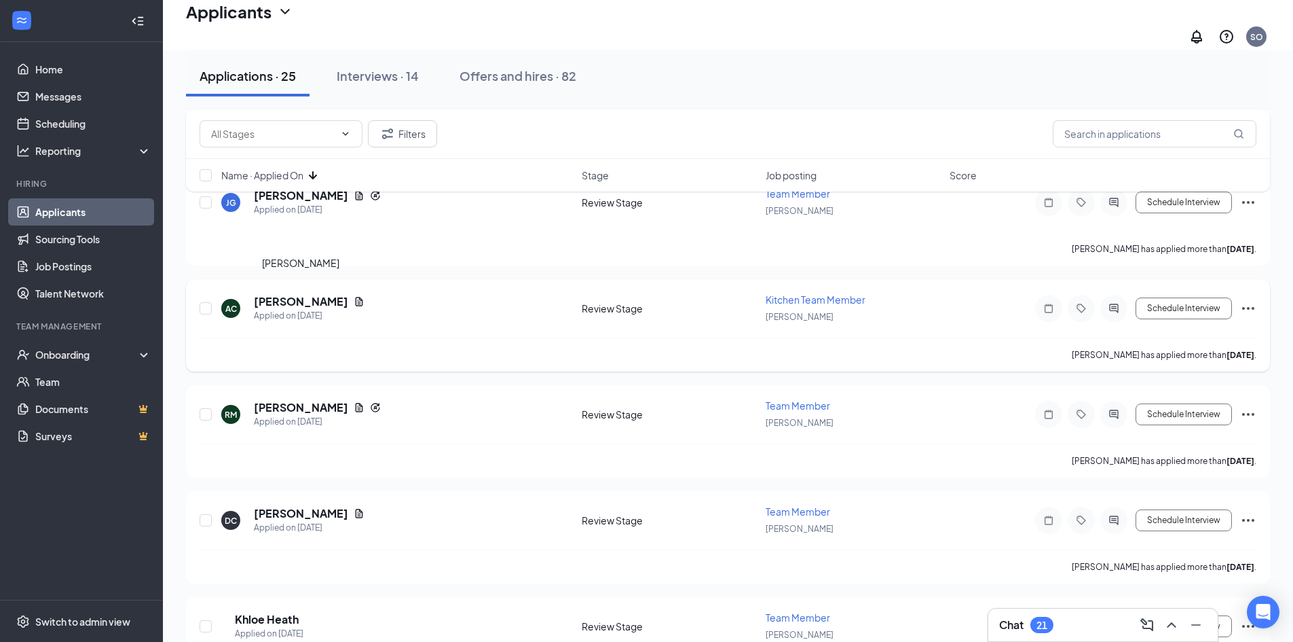
click at [296, 294] on h5 "[PERSON_NAME]" at bounding box center [301, 301] width 94 height 15
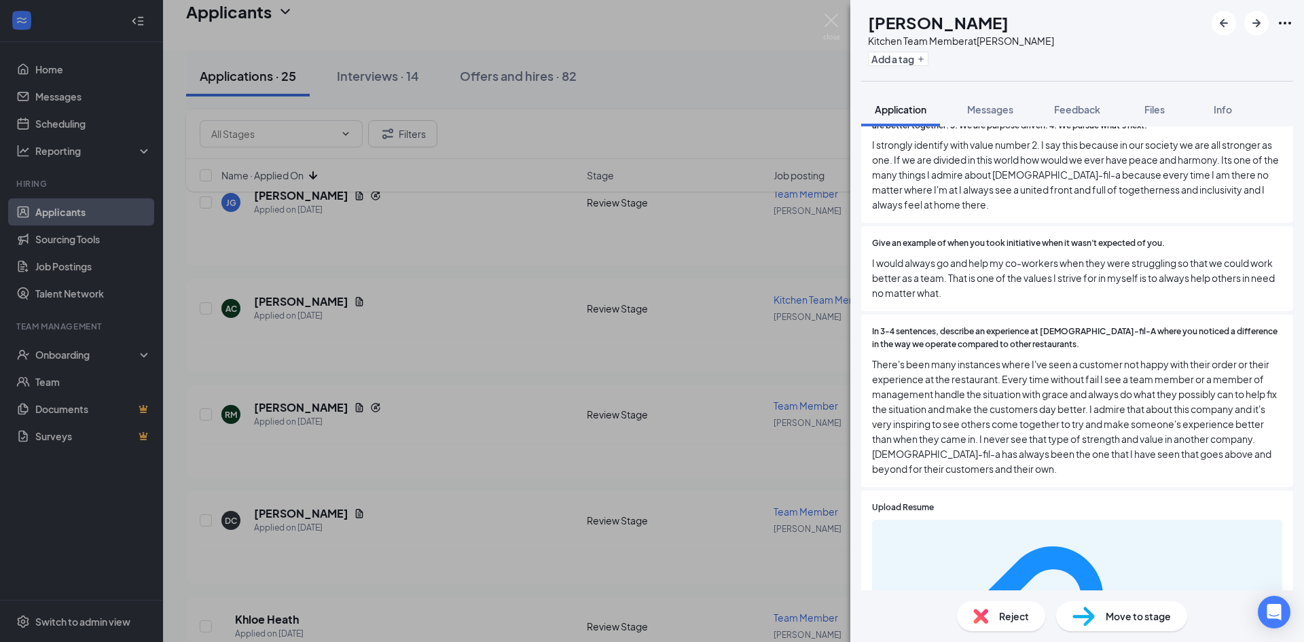
scroll to position [951, 0]
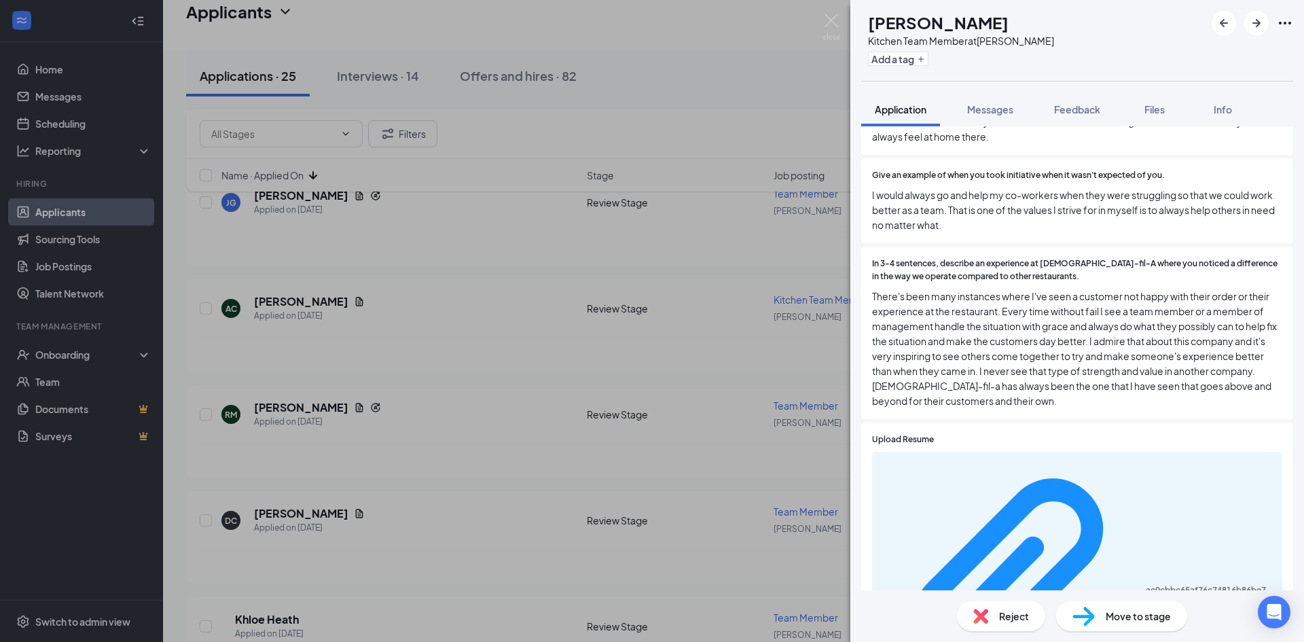
click at [1006, 451] on div "ac0cbbc65af76c74816b86be7b8b9476.pdf" at bounding box center [1077, 591] width 410 height 280
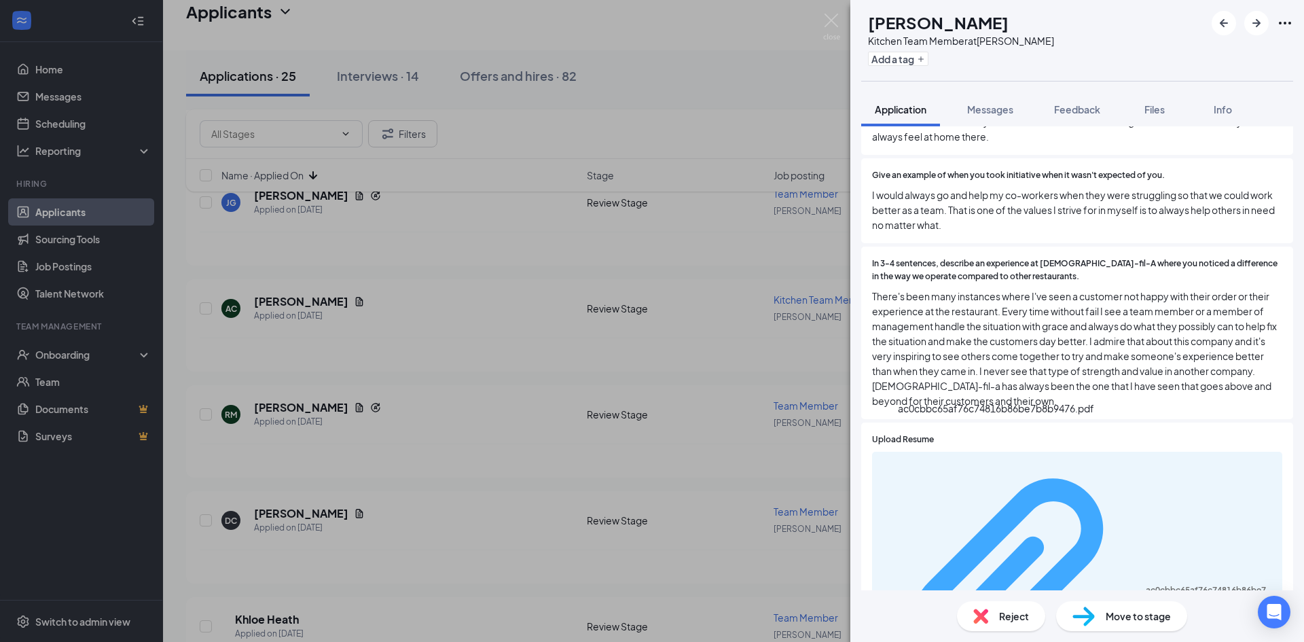
click at [1145, 585] on div "ac0cbbc65af76c74816b86be7b8b9476.pdf" at bounding box center [1209, 590] width 128 height 11
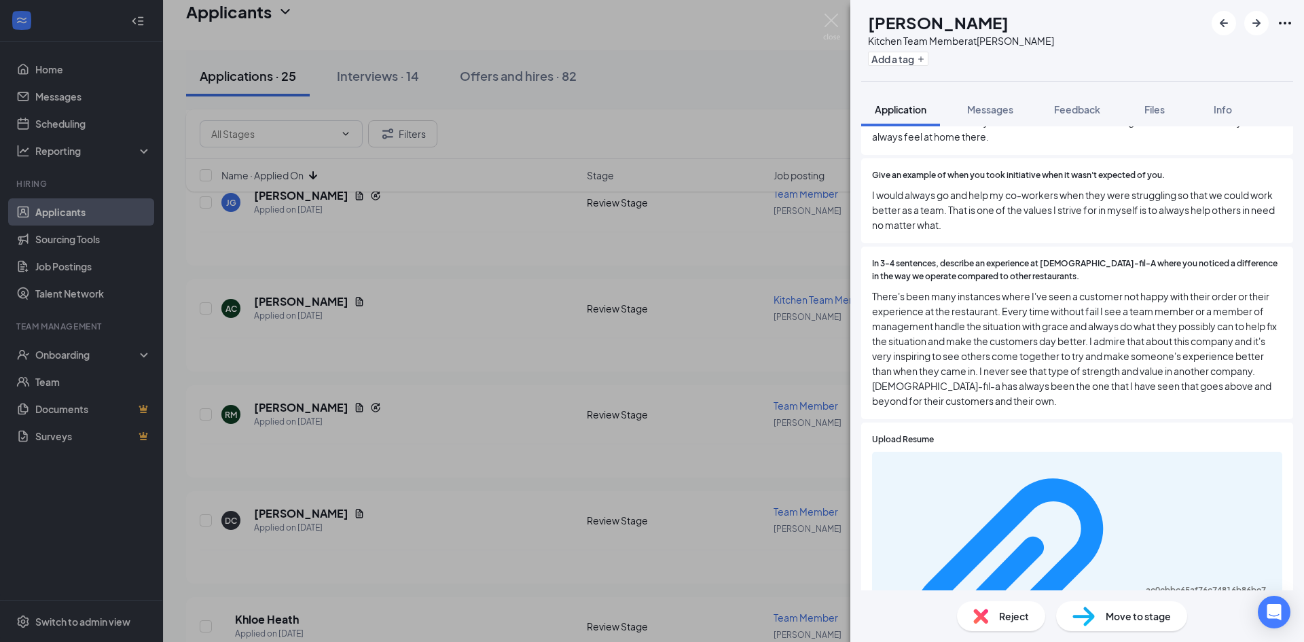
click at [976, 620] on img at bounding box center [980, 615] width 15 height 15
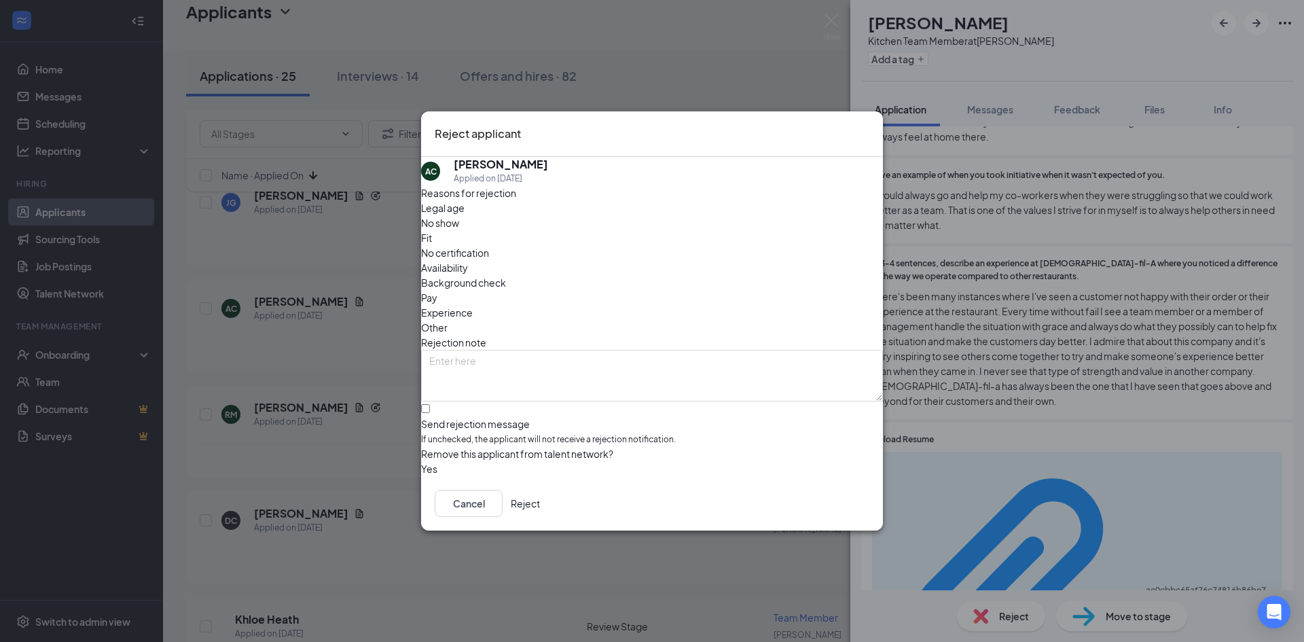
click at [540, 511] on button "Reject" at bounding box center [525, 503] width 29 height 27
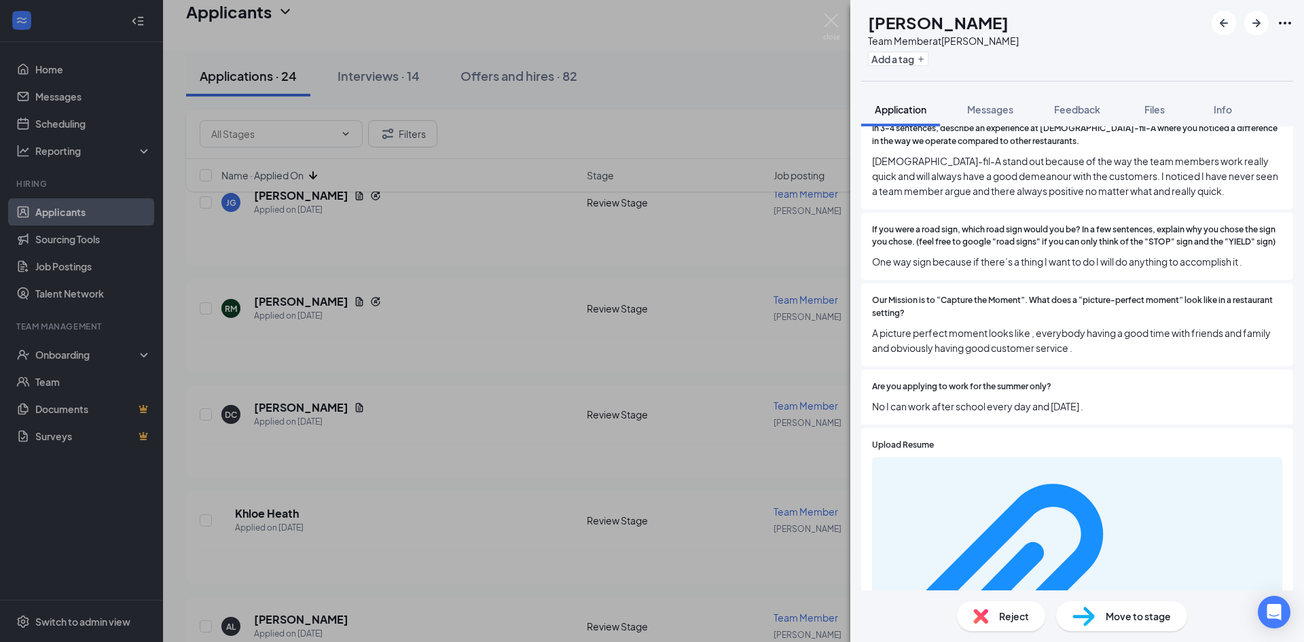
scroll to position [1154, 0]
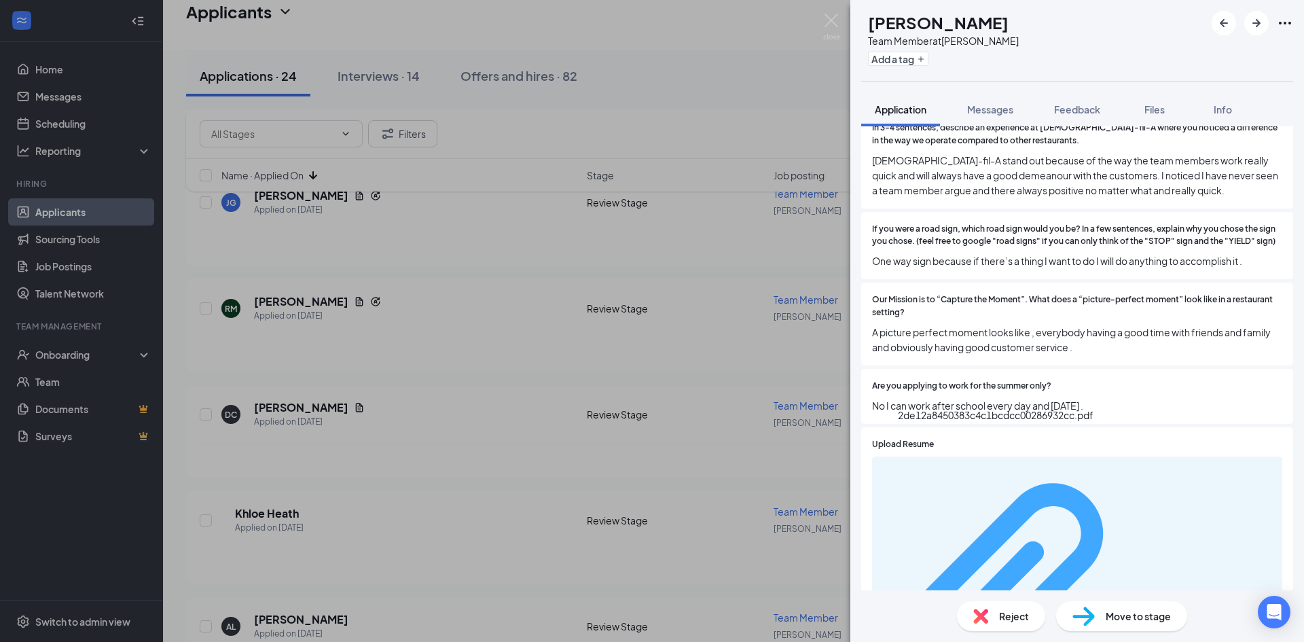
click at [1145, 589] on div "2de12a8450383c4c1bcdcc00286932cc.pdf" at bounding box center [1209, 594] width 128 height 11
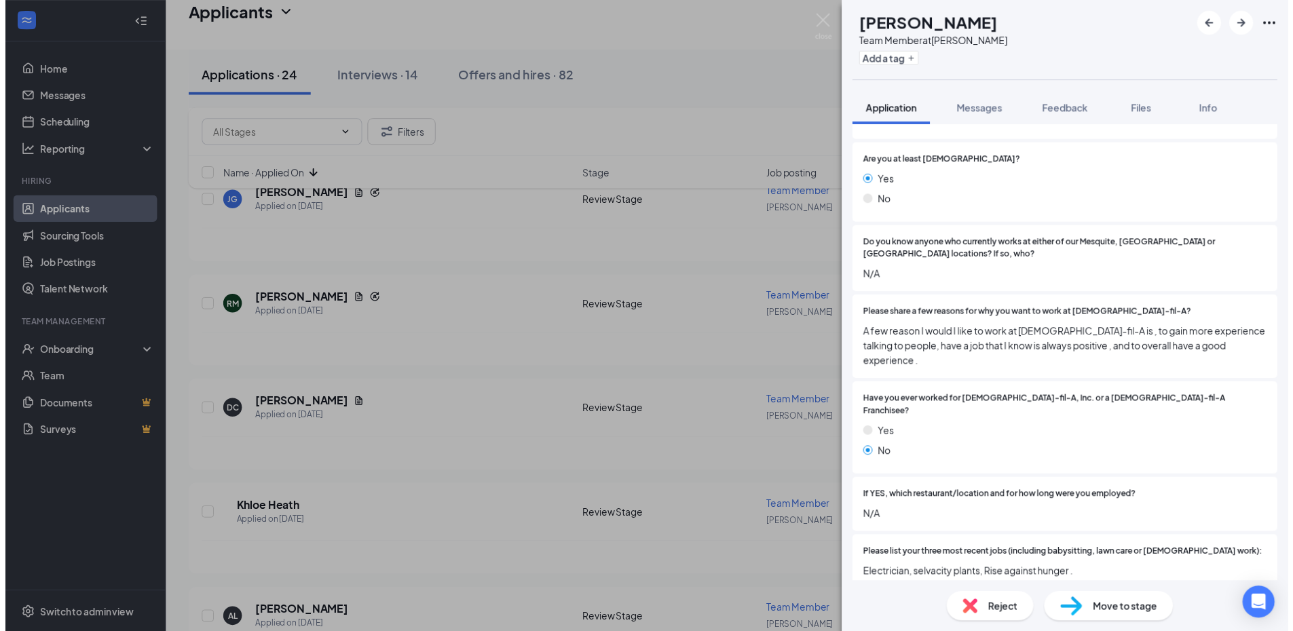
scroll to position [407, 0]
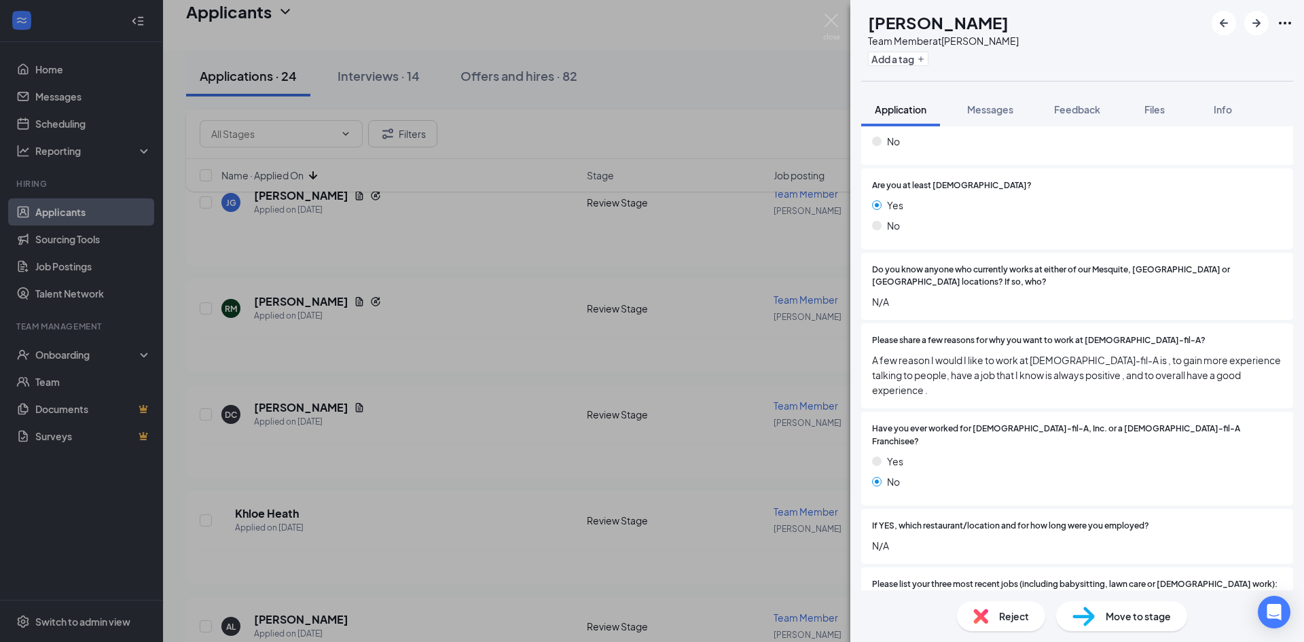
click at [276, 452] on div "RM [PERSON_NAME] Team Member at [PERSON_NAME] Add a tag Application Messages Fe…" at bounding box center [652, 321] width 1304 height 642
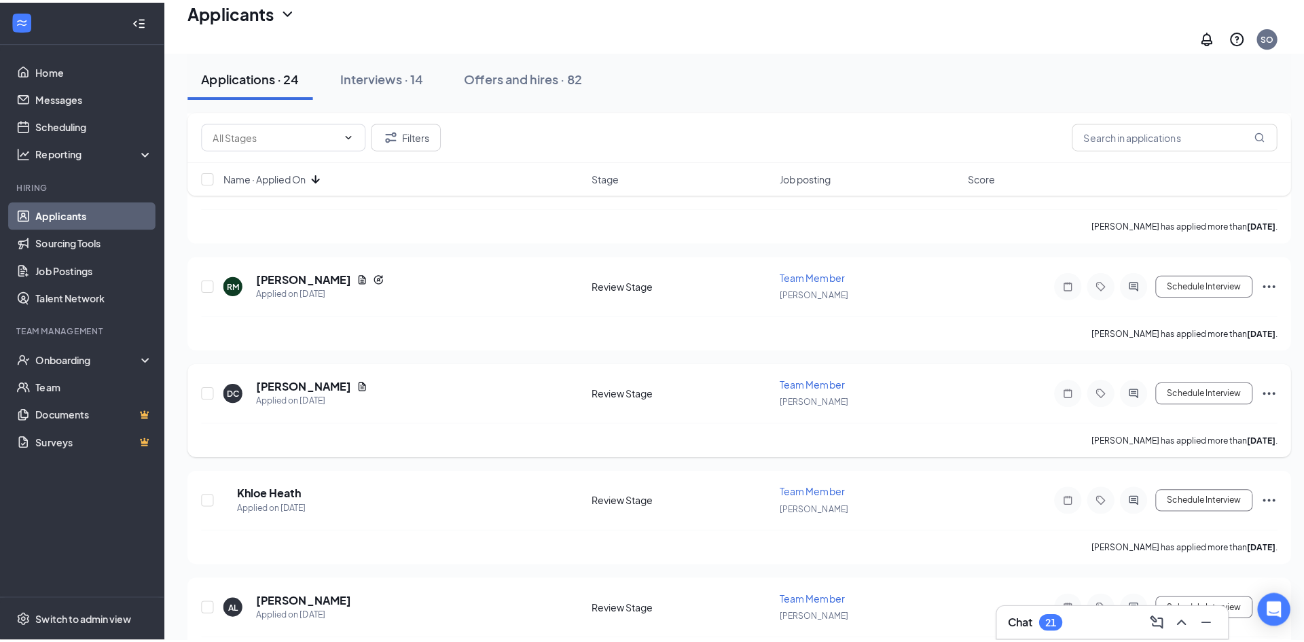
scroll to position [272, 0]
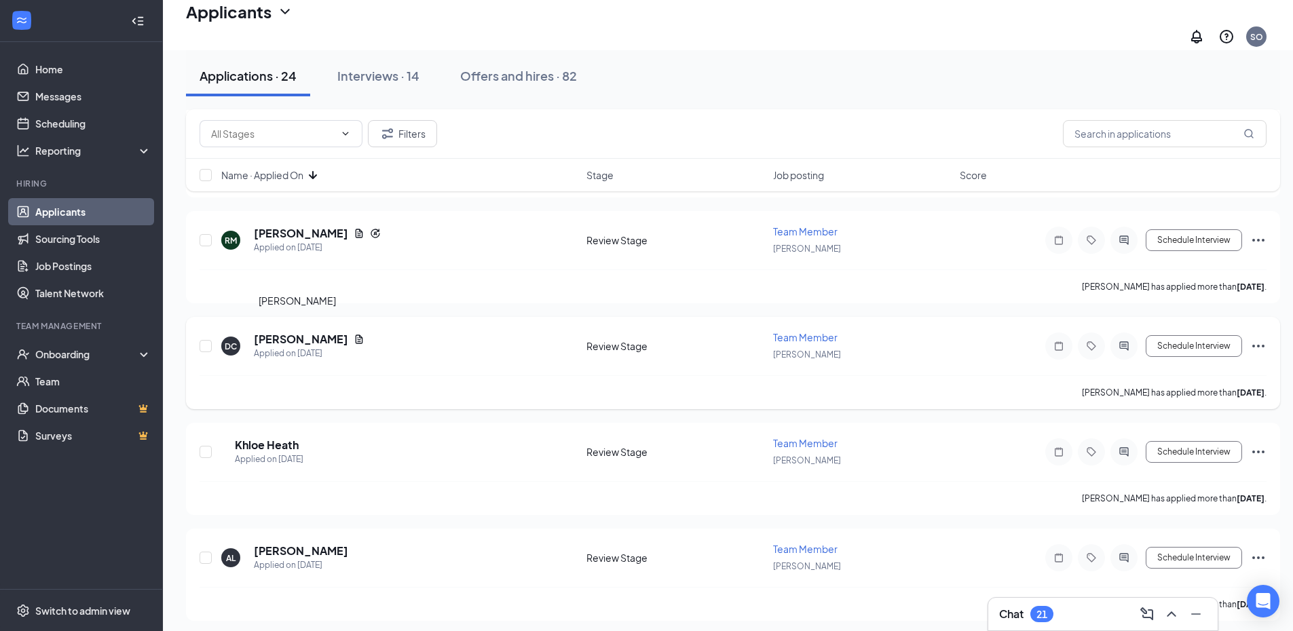
click at [289, 333] on h5 "[PERSON_NAME]" at bounding box center [301, 339] width 94 height 15
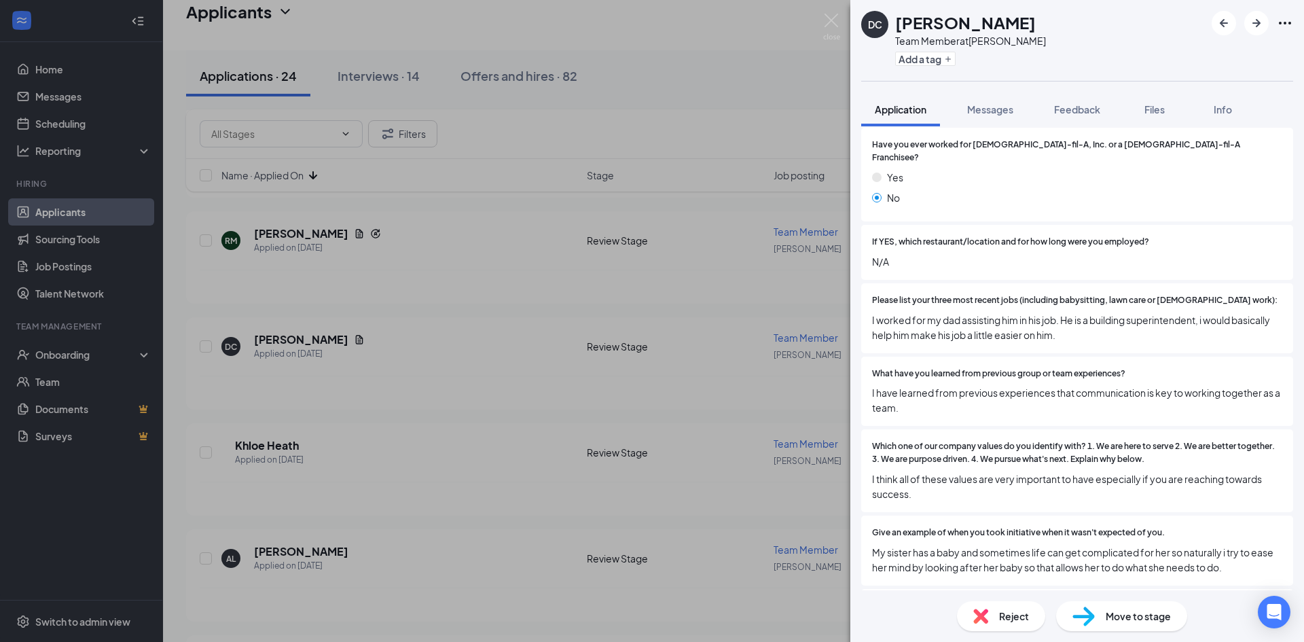
scroll to position [611, 0]
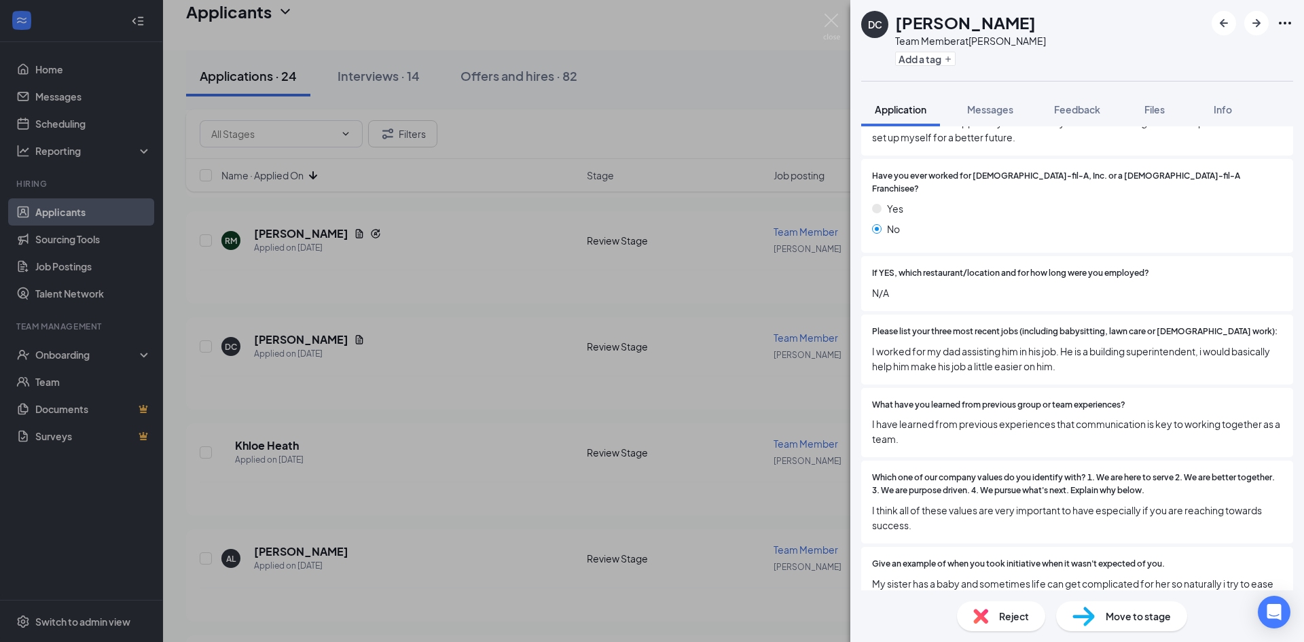
click at [1020, 612] on span "Reject" at bounding box center [1014, 615] width 30 height 15
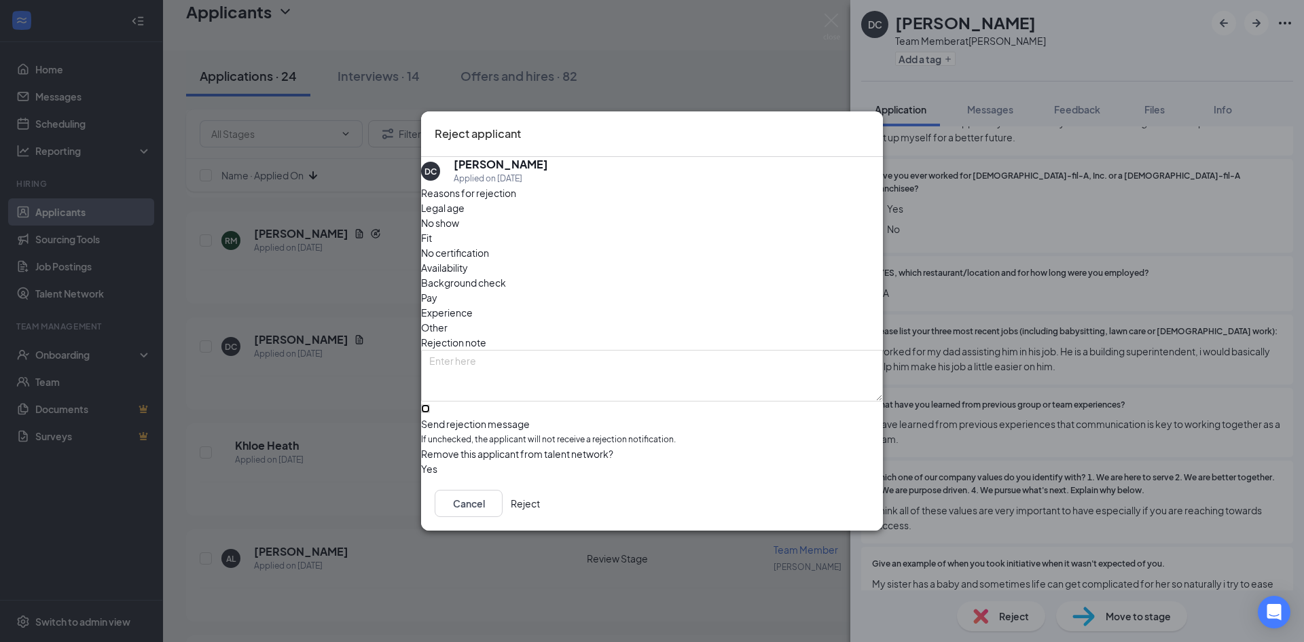
click at [430, 404] on input "Send rejection message If unchecked, the applicant will not receive a rejection…" at bounding box center [425, 408] width 9 height 9
checkbox input "true"
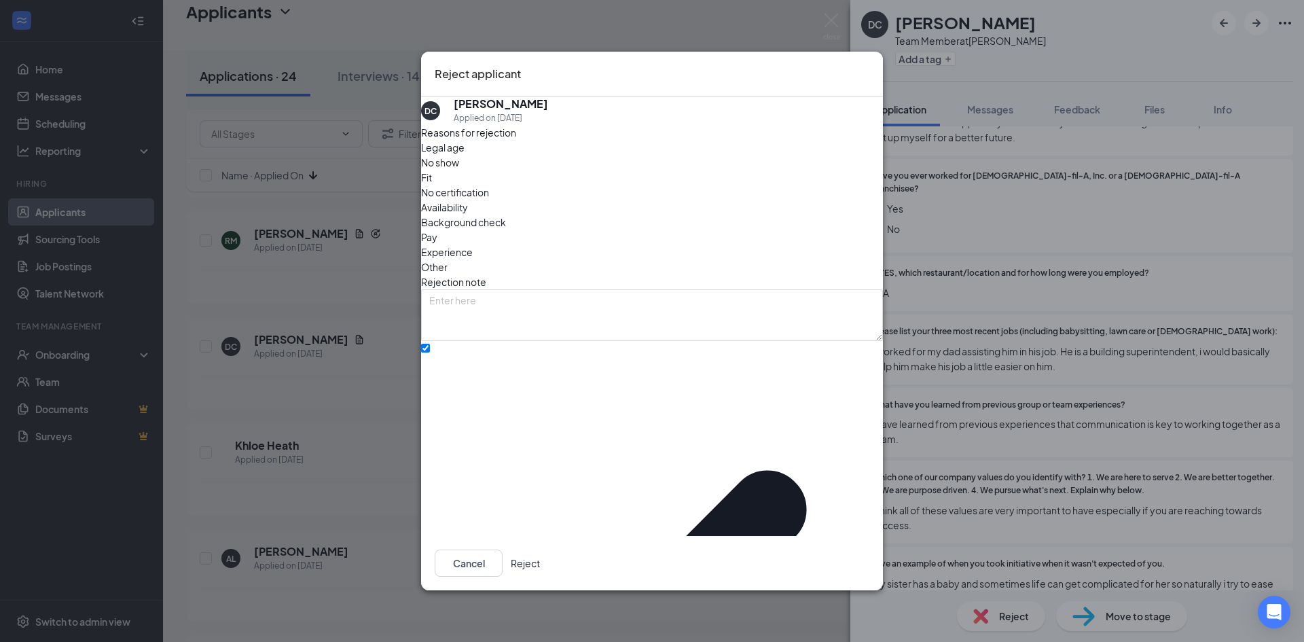
click at [540, 549] on button "Reject" at bounding box center [525, 562] width 29 height 27
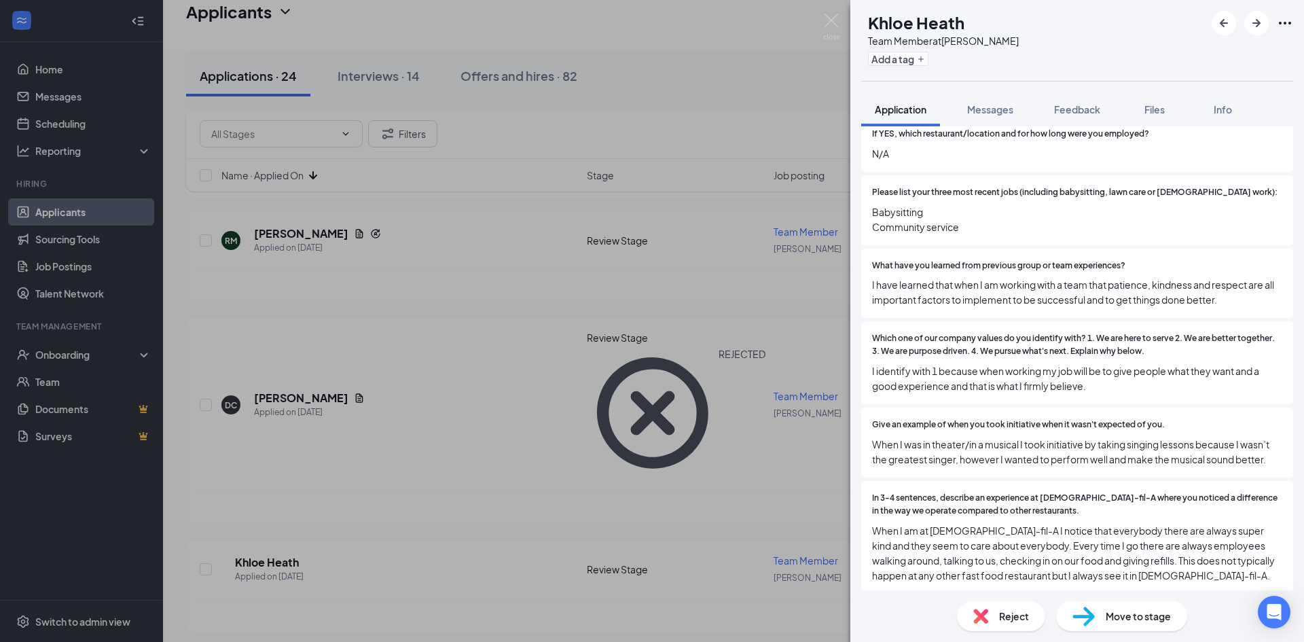
scroll to position [747, 0]
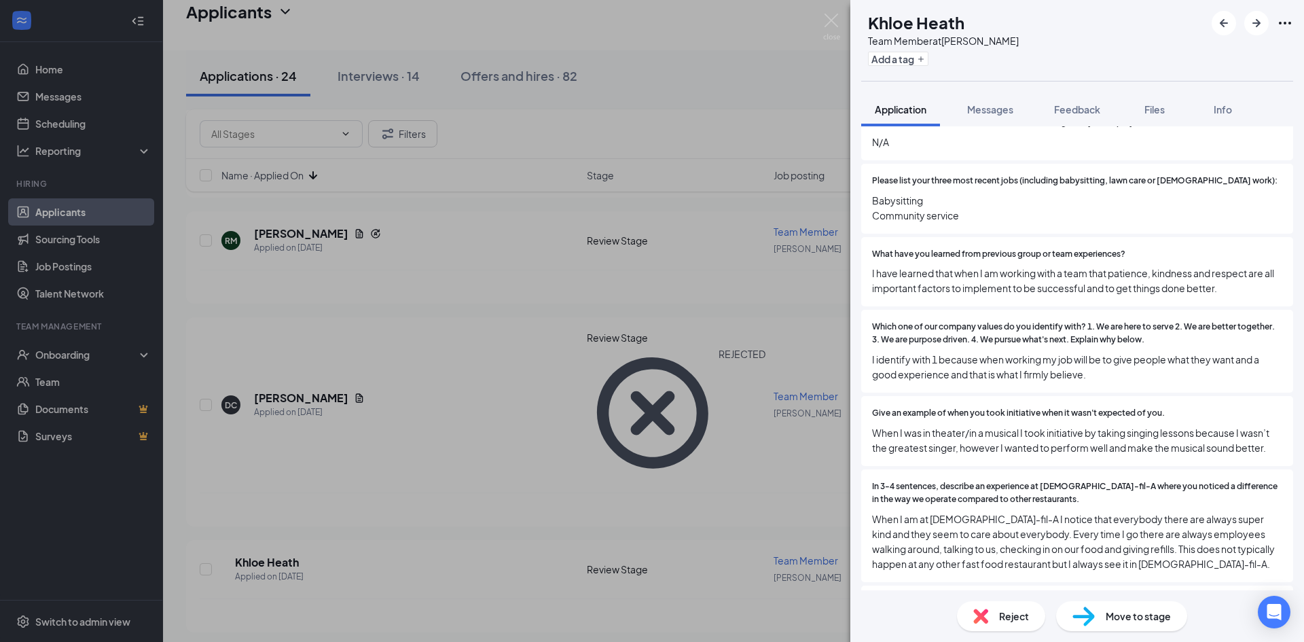
click at [553, 424] on div "KH Khloe Heath Team Member at [PERSON_NAME] Add a tag Application Messages Feed…" at bounding box center [652, 321] width 1304 height 642
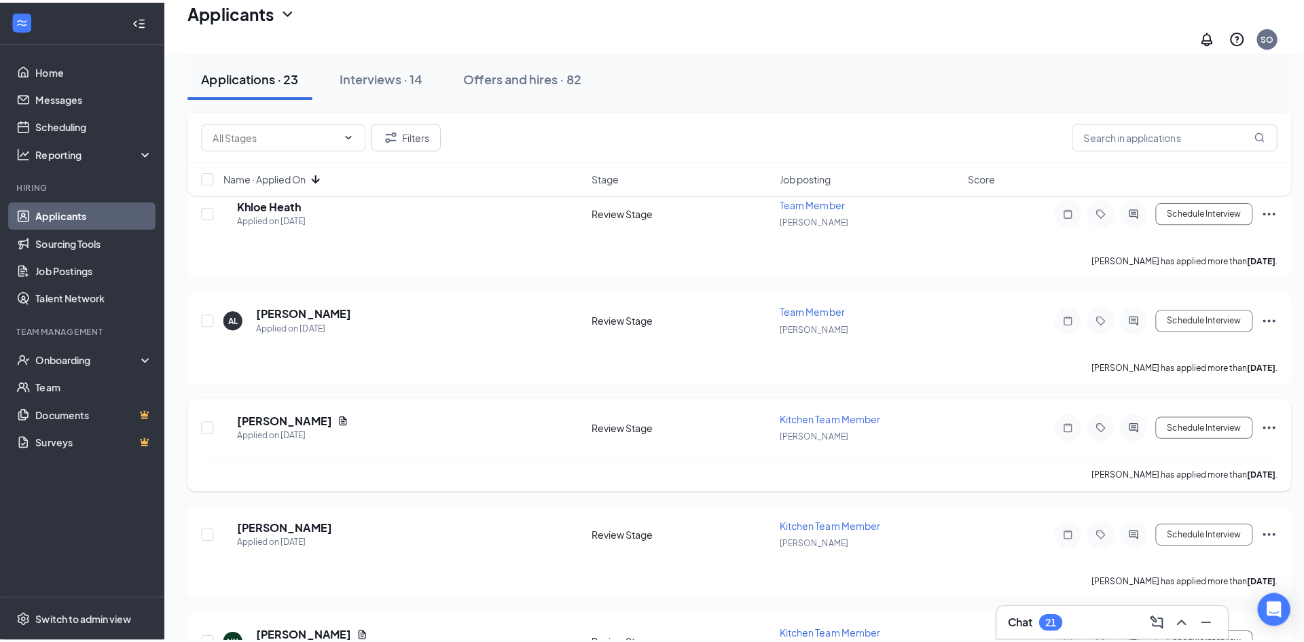
scroll to position [407, 0]
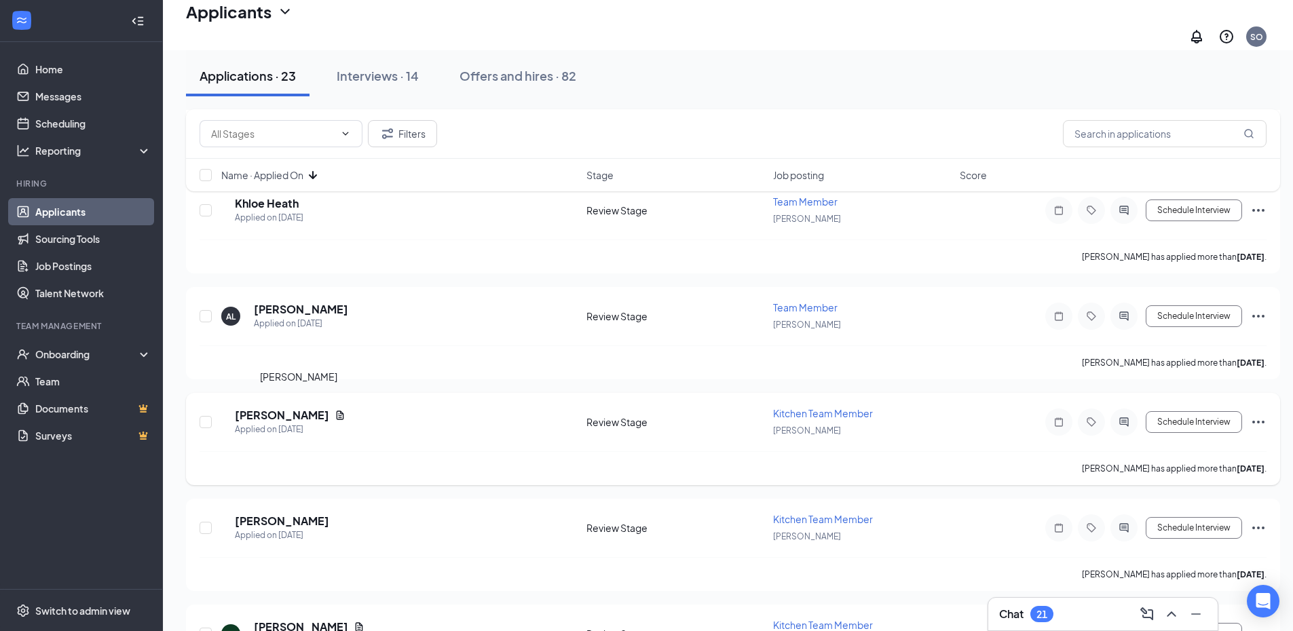
click at [291, 408] on h5 "[PERSON_NAME]" at bounding box center [282, 415] width 94 height 15
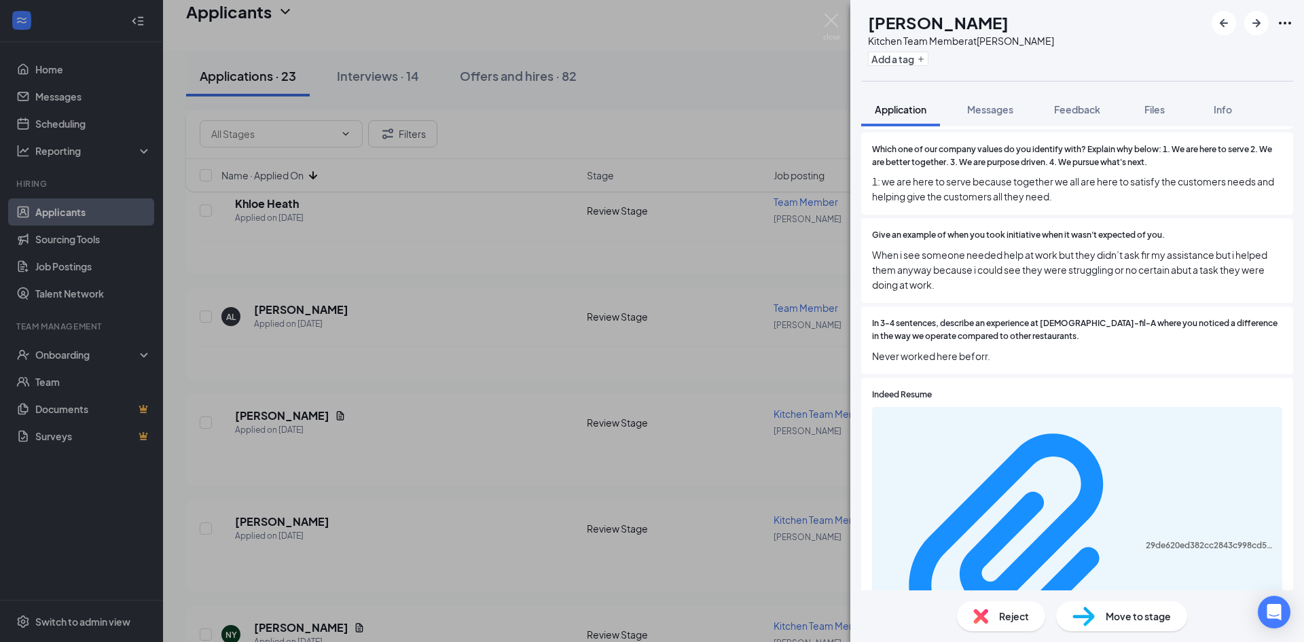
scroll to position [747, 0]
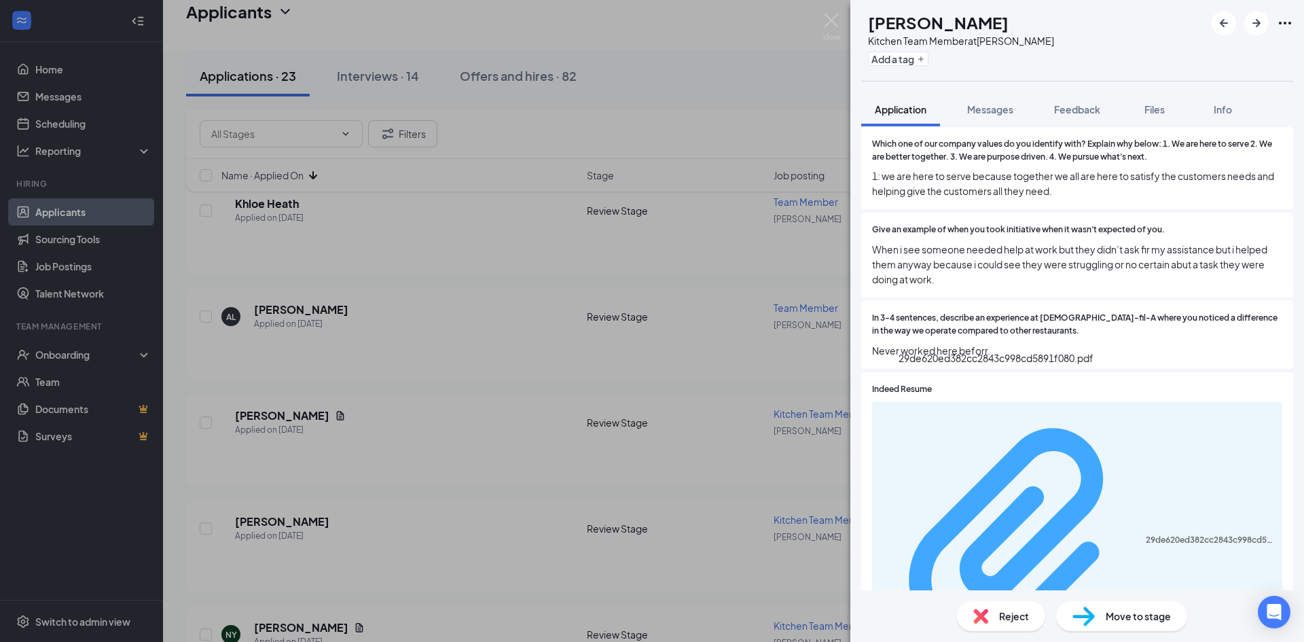
click at [1145, 534] on div "29de620ed382cc2843c998cd5891f080.pdf" at bounding box center [1209, 539] width 128 height 11
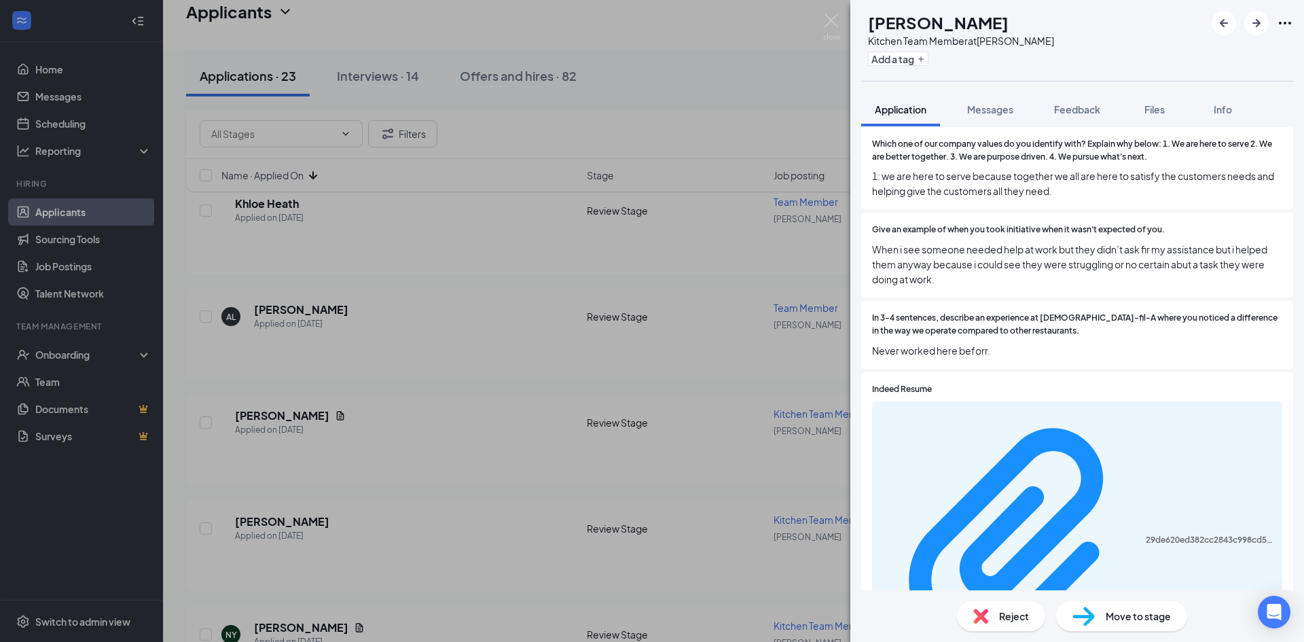
click at [1032, 623] on div "Reject" at bounding box center [1001, 616] width 88 height 30
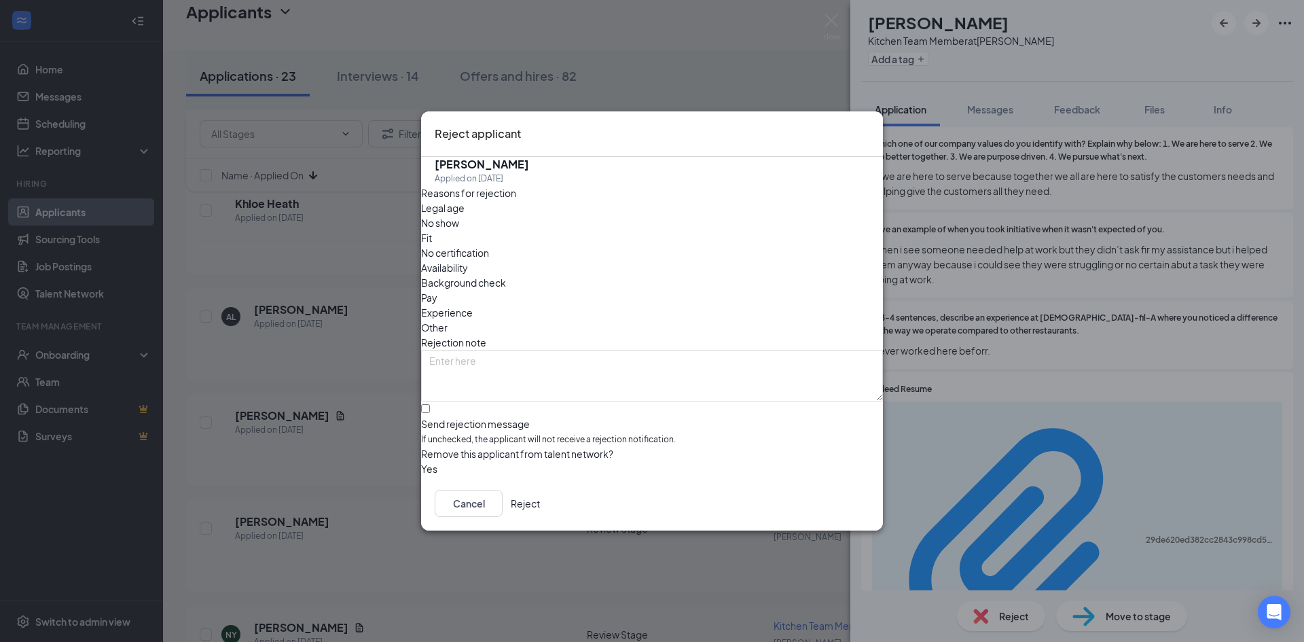
click at [540, 498] on button "Reject" at bounding box center [525, 503] width 29 height 27
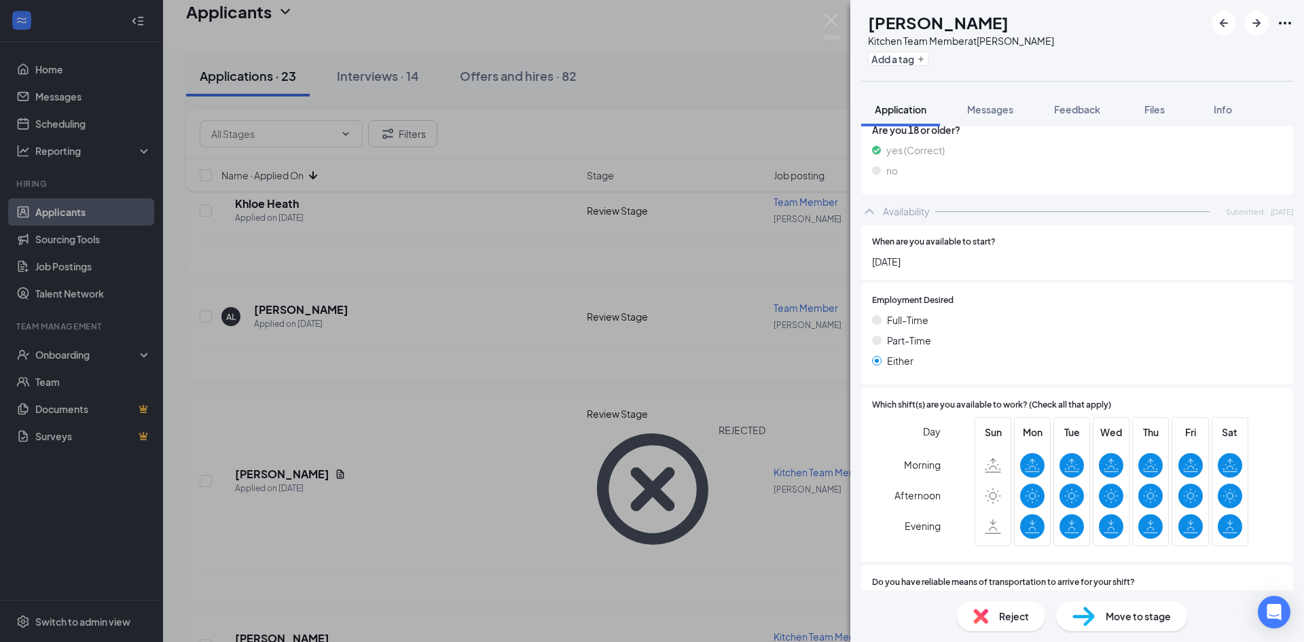
scroll to position [1222, 0]
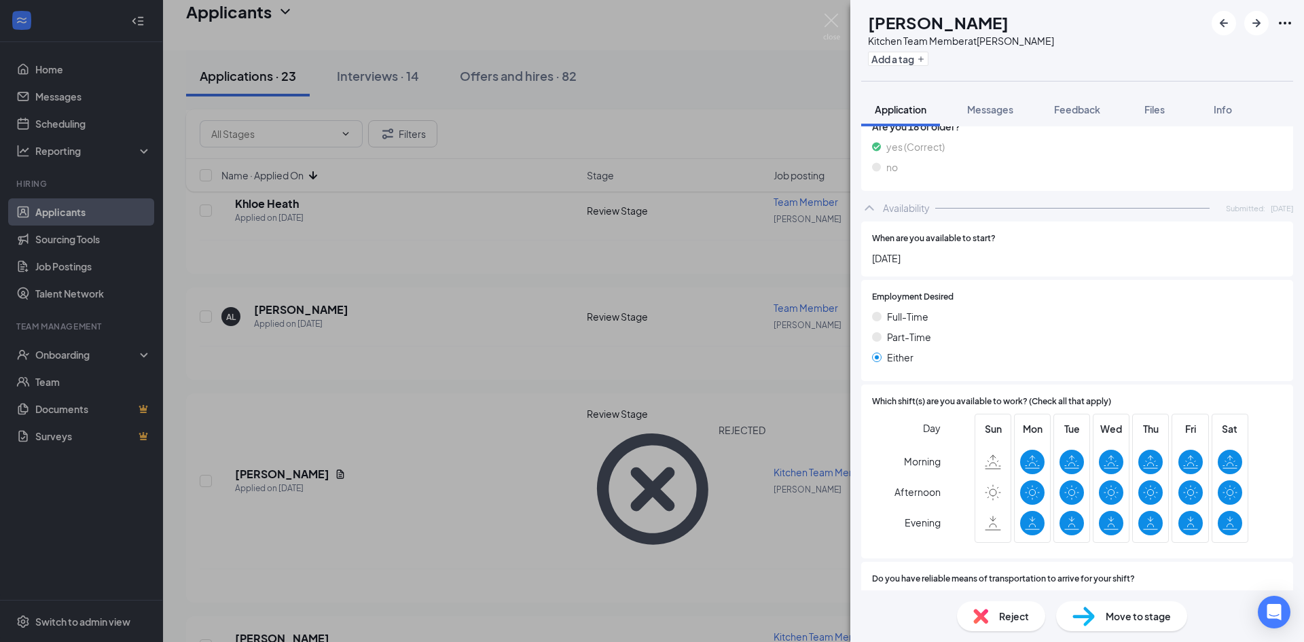
click at [977, 614] on img at bounding box center [980, 615] width 15 height 15
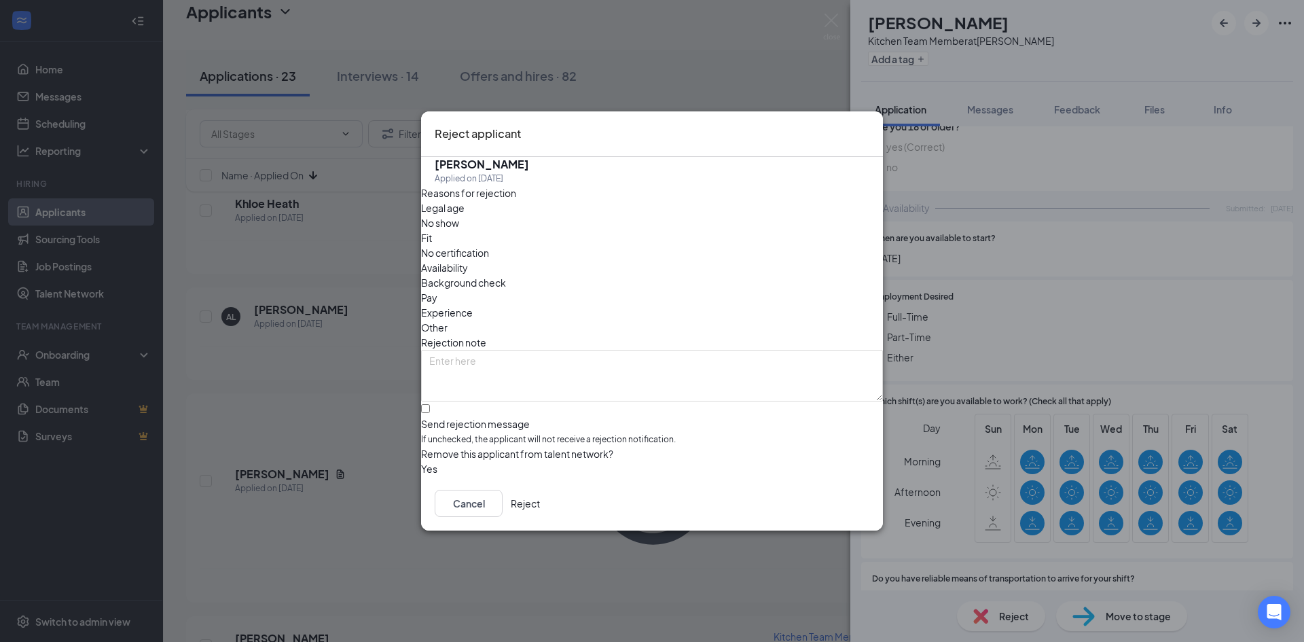
click at [540, 506] on button "Reject" at bounding box center [525, 503] width 29 height 27
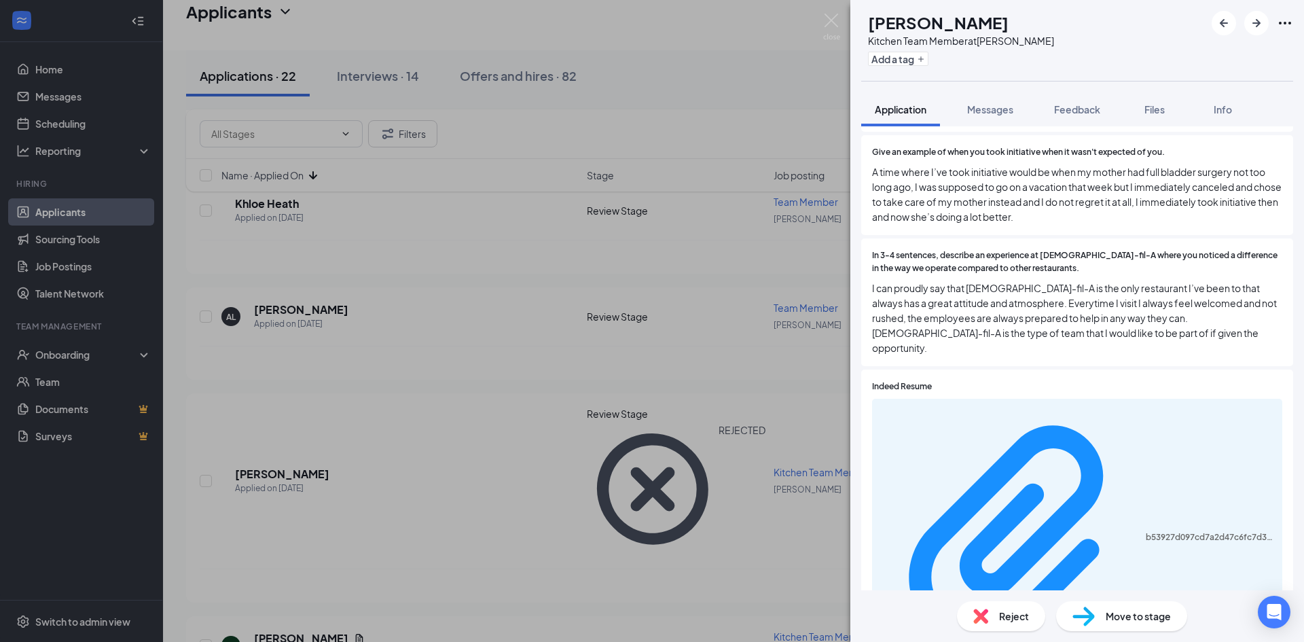
scroll to position [883, 0]
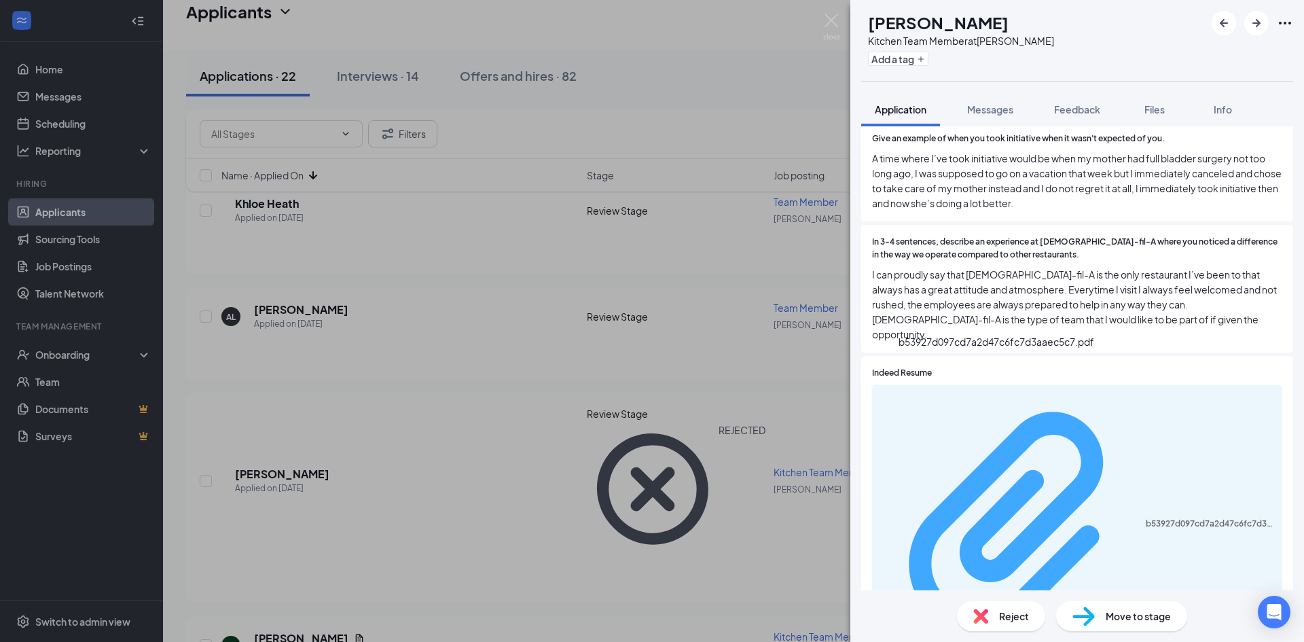
click at [1145, 518] on div "b53927d097cd7a2d47c6fc7d3aaec5c7.pdf" at bounding box center [1209, 523] width 128 height 11
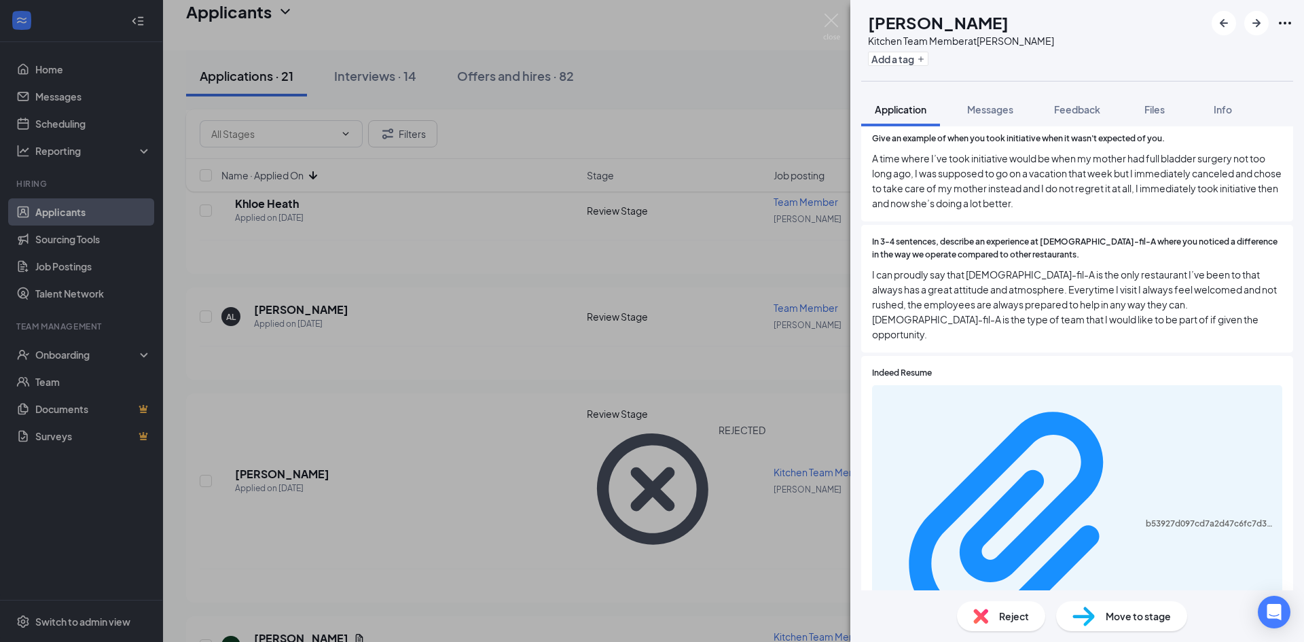
click at [997, 601] on div "Reject" at bounding box center [1001, 616] width 88 height 30
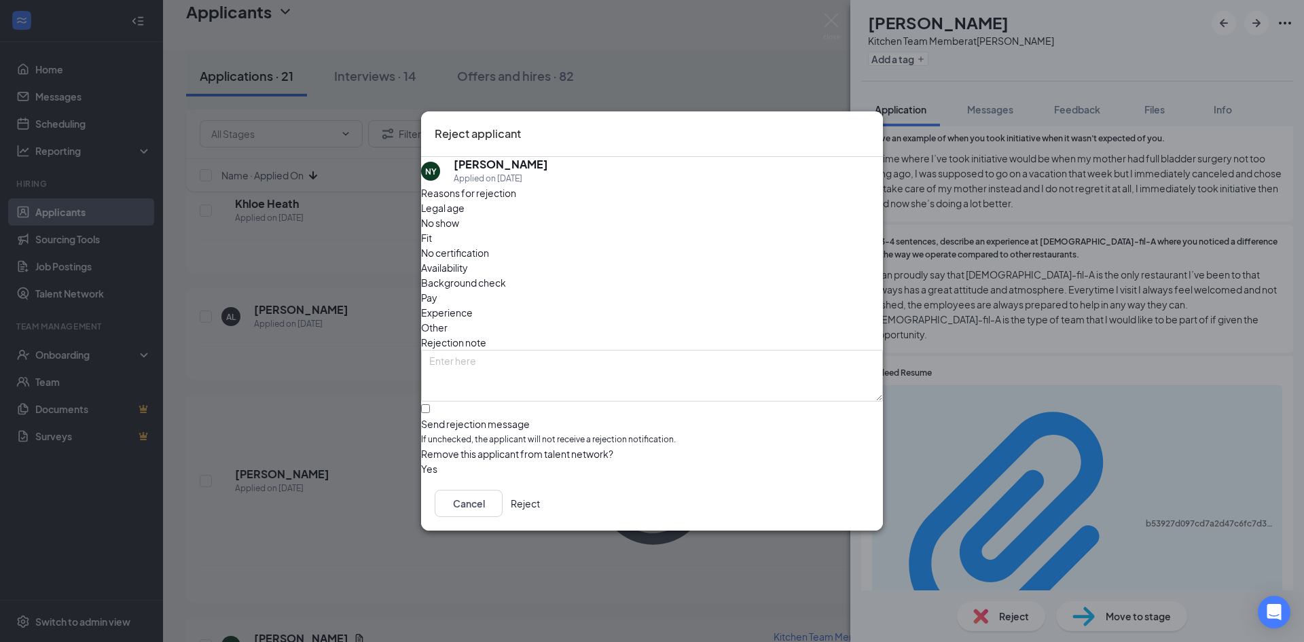
click at [540, 507] on button "Reject" at bounding box center [525, 503] width 29 height 27
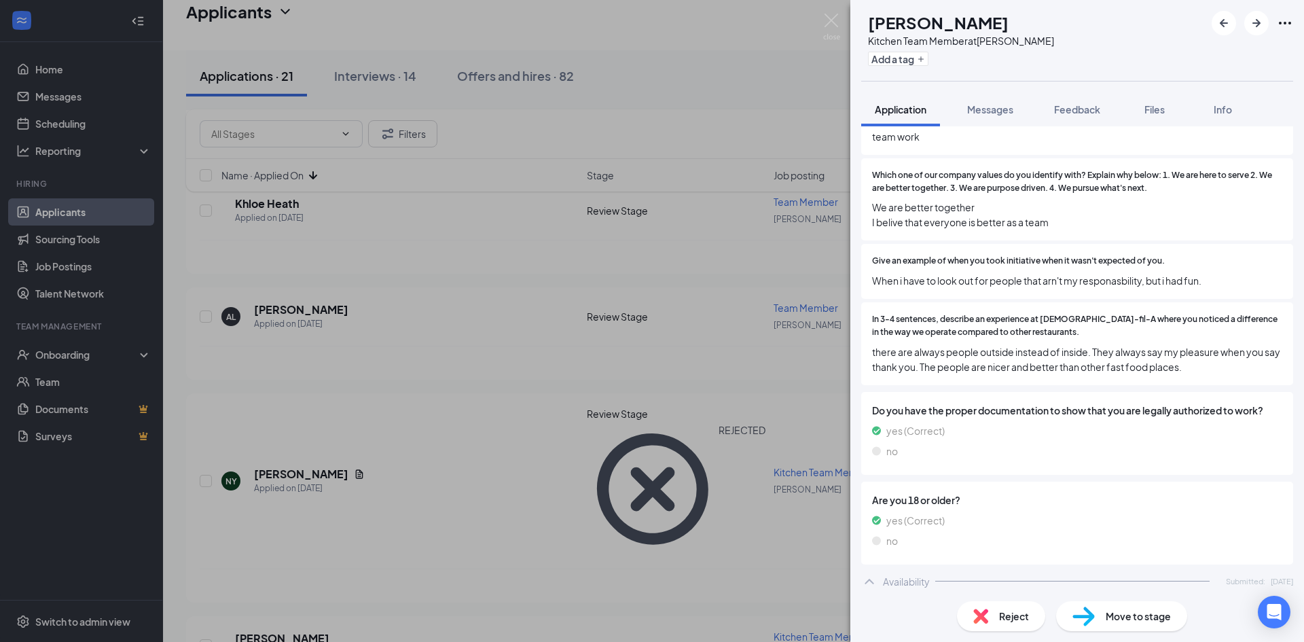
scroll to position [679, 0]
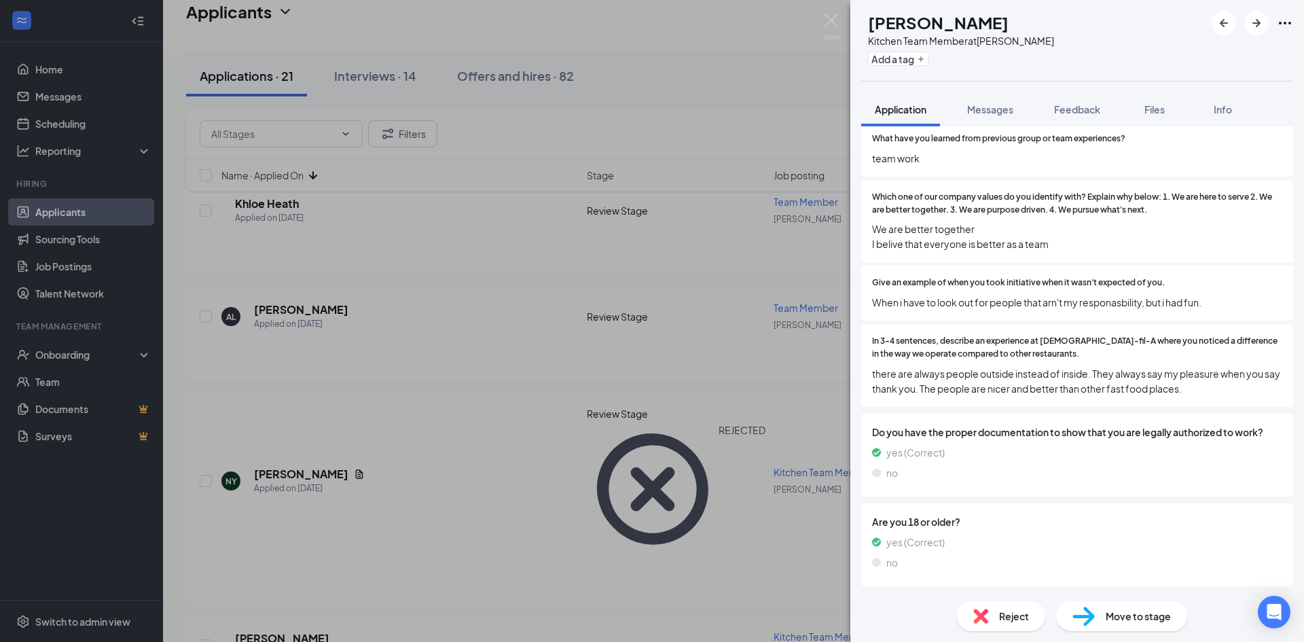
click at [991, 631] on div "Reject Move to stage" at bounding box center [1077, 616] width 454 height 52
click at [989, 625] on div "Reject" at bounding box center [1001, 616] width 88 height 30
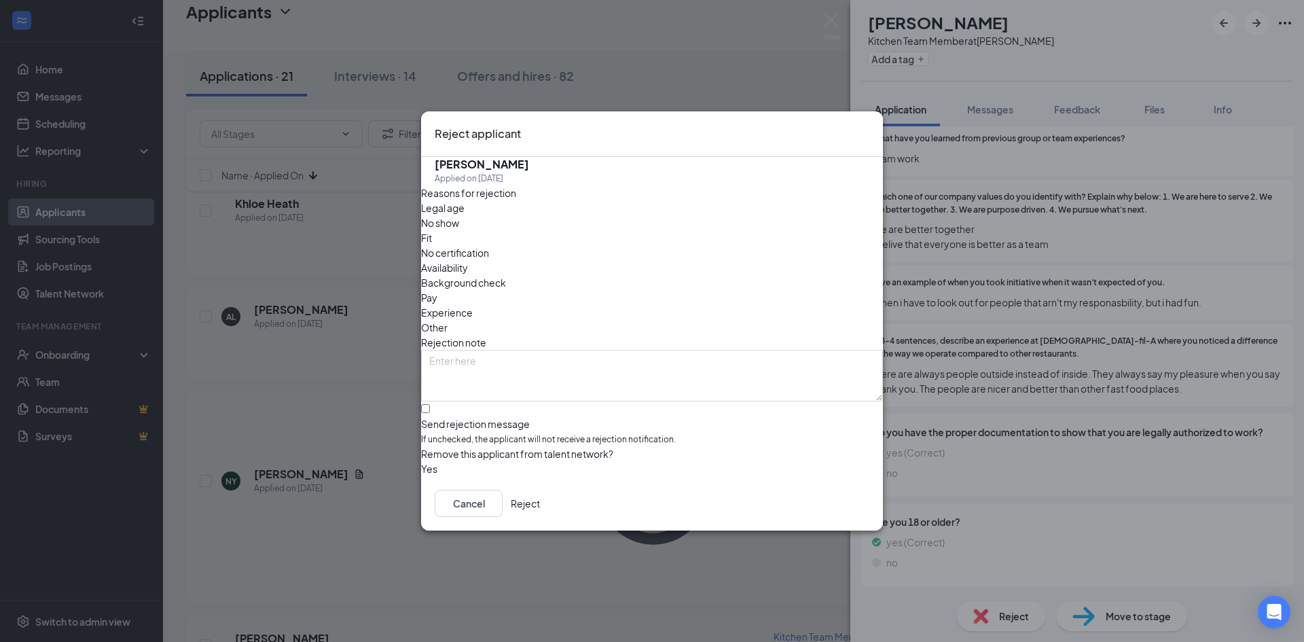
click at [540, 509] on button "Reject" at bounding box center [525, 503] width 29 height 27
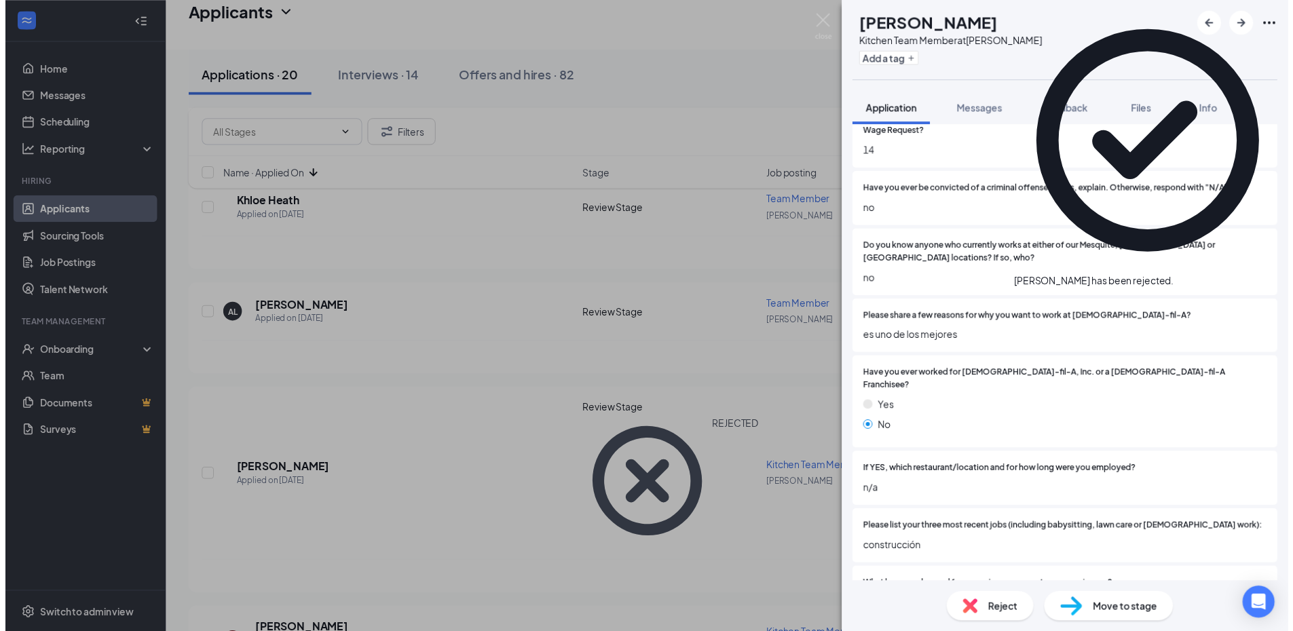
scroll to position [272, 0]
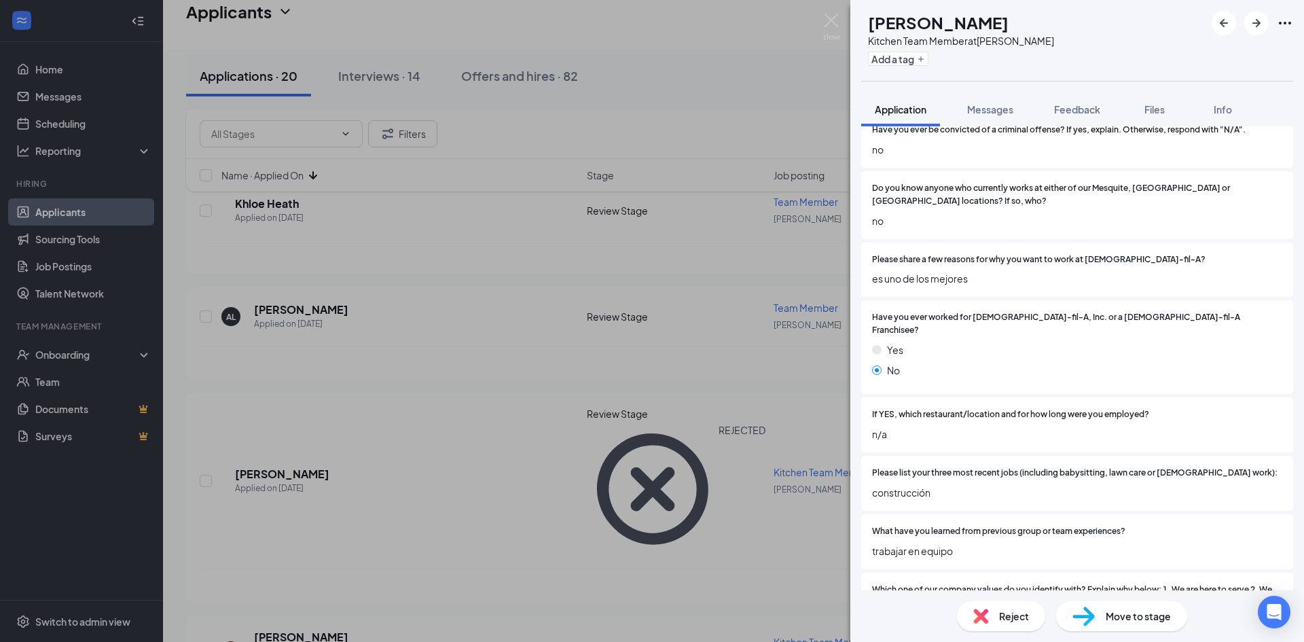
click at [616, 371] on div "AL [PERSON_NAME] Team Member at [PERSON_NAME] Add a tag Application Messages Fe…" at bounding box center [652, 321] width 1304 height 642
